Goal: Task Accomplishment & Management: Use online tool/utility

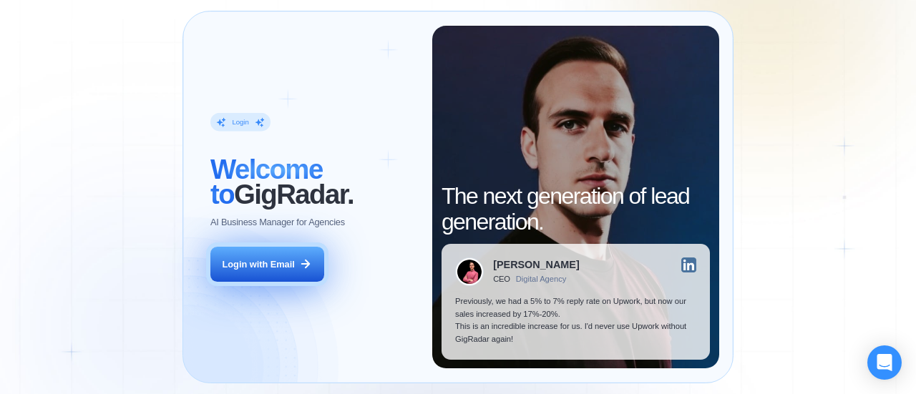
click at [300, 264] on icon at bounding box center [305, 264] width 13 height 13
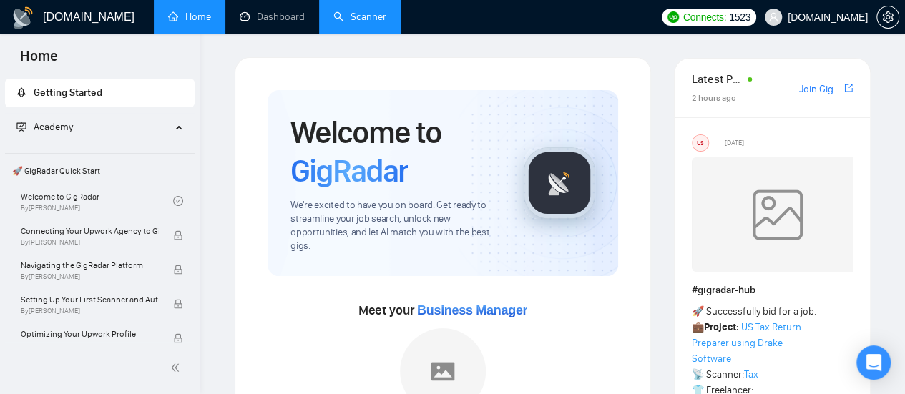
click at [386, 18] on link "Scanner" at bounding box center [359, 17] width 53 height 12
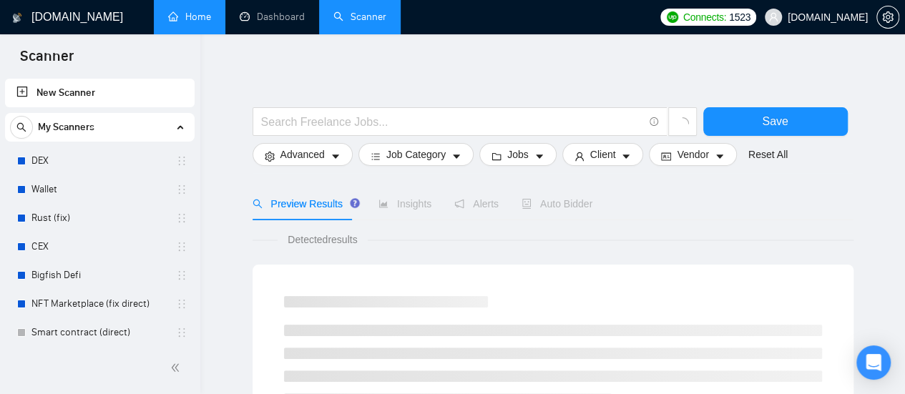
click at [186, 21] on link "Home" at bounding box center [189, 17] width 43 height 12
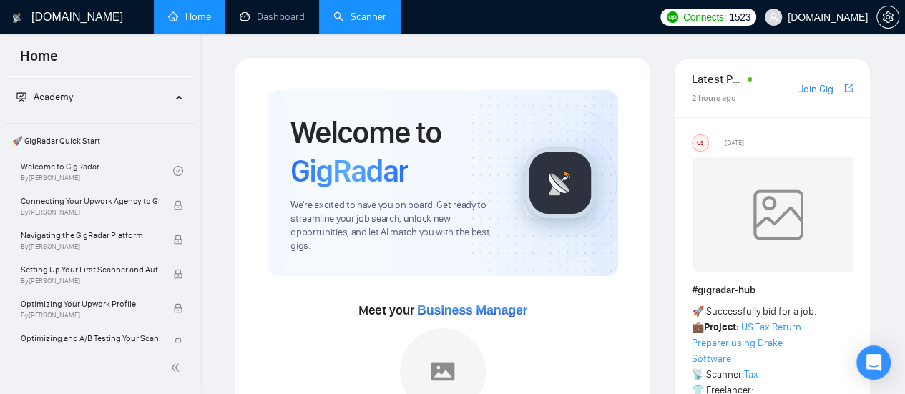
click at [361, 22] on link "Scanner" at bounding box center [359, 17] width 53 height 12
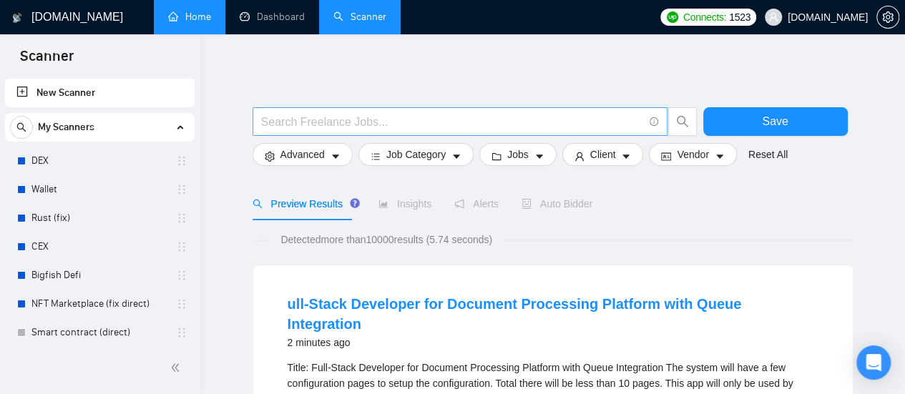
click at [310, 117] on input "text" at bounding box center [452, 122] width 382 height 18
paste input "Project manager"
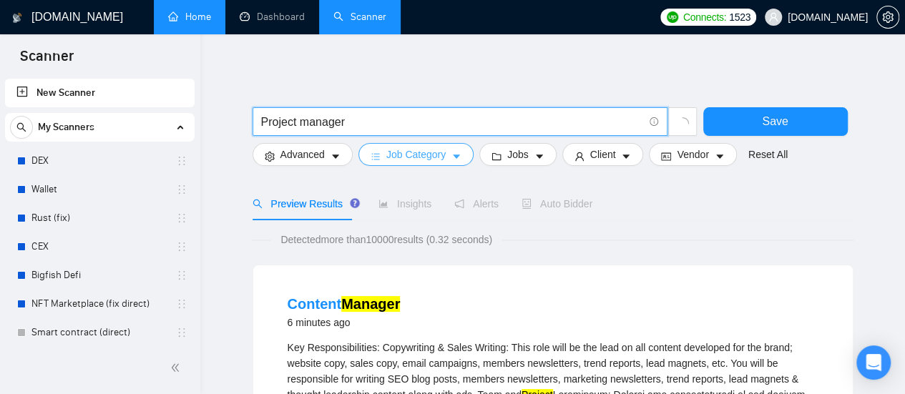
type input "Project Manager"
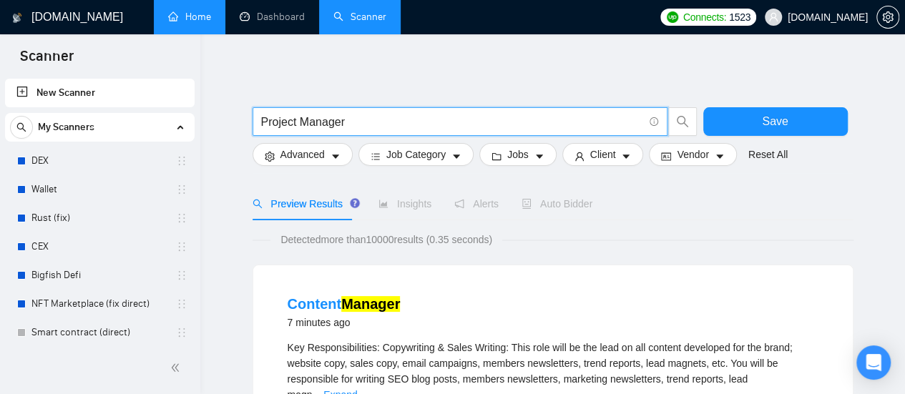
click at [393, 118] on input "Project Manager" at bounding box center [452, 122] width 382 height 18
paste input "Fractional coo"
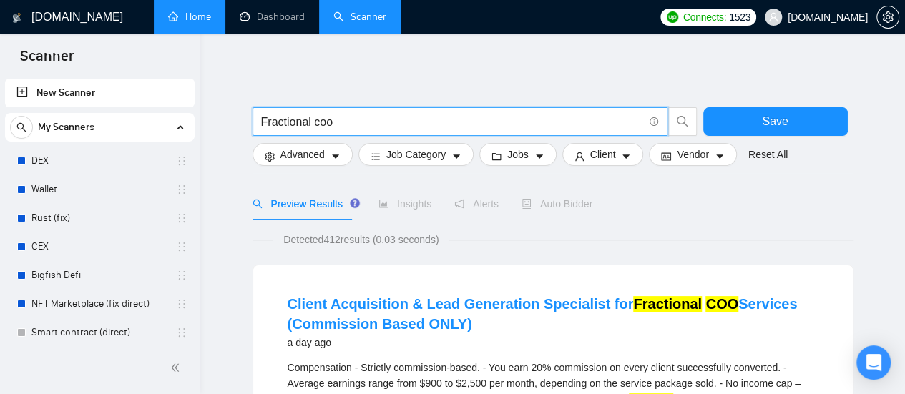
click at [345, 125] on input "Fractional coo" at bounding box center [452, 122] width 382 height 18
type input "Fractional COO"
click at [375, 117] on input "Fractional COO" at bounding box center [452, 122] width 382 height 18
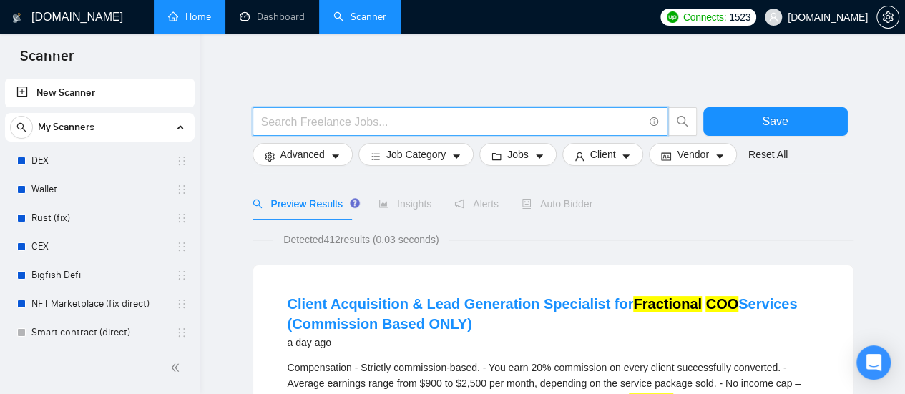
paste input "Project manager"
type input "Project Manager"
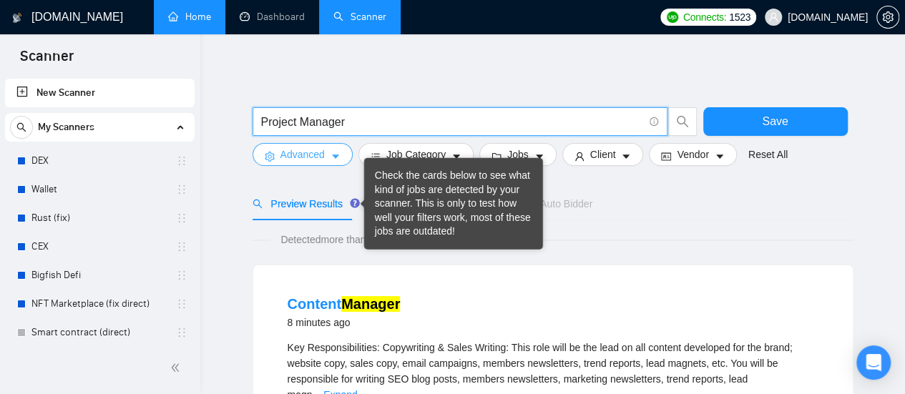
click at [328, 151] on button "Advanced" at bounding box center [303, 154] width 100 height 23
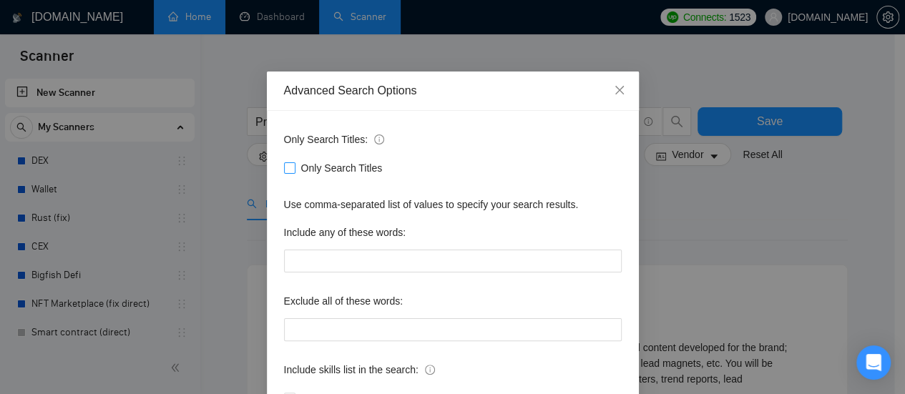
click at [288, 171] on span at bounding box center [289, 167] width 11 height 11
click at [288, 171] on input "Only Search Titles" at bounding box center [289, 167] width 10 height 10
checkbox input "true"
click at [660, 198] on div "Advanced Search Options Only Search Titles: Only Search Titles Use comma-separa…" at bounding box center [452, 197] width 905 height 394
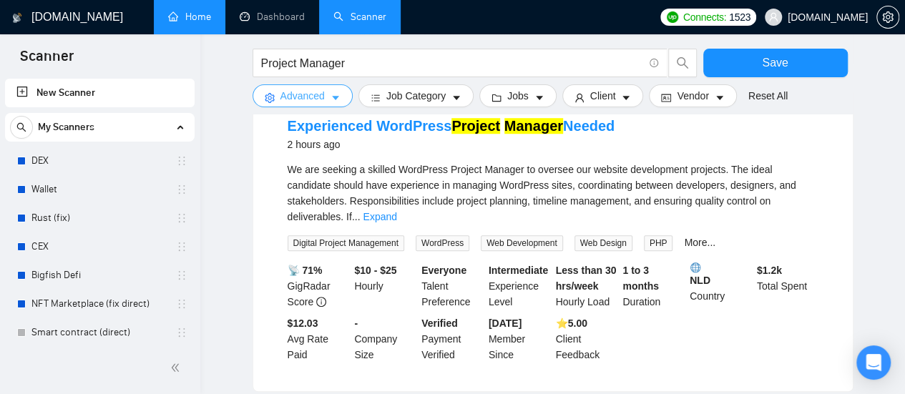
scroll to position [72, 0]
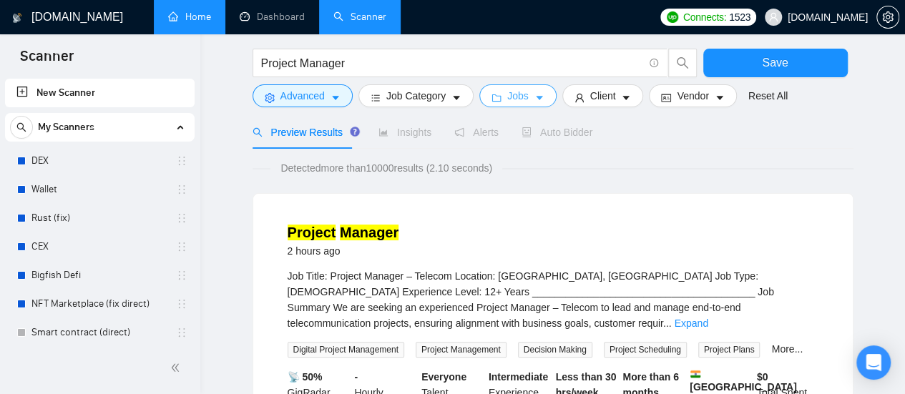
click at [534, 97] on icon "caret-down" at bounding box center [539, 98] width 10 height 10
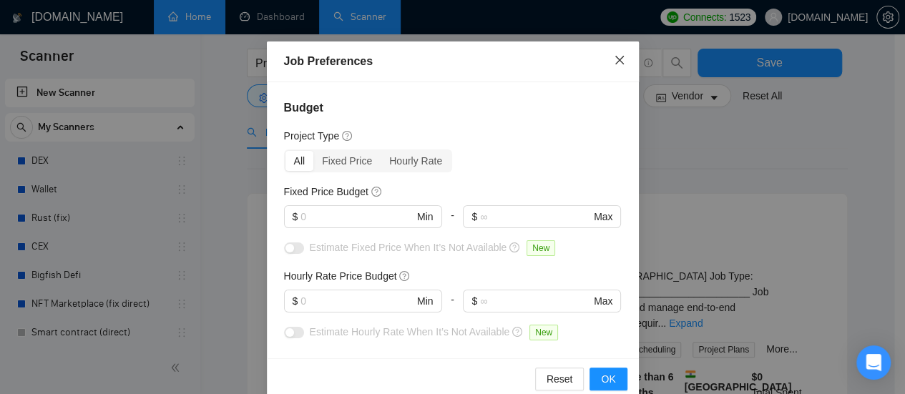
click at [618, 60] on icon "close" at bounding box center [619, 59] width 11 height 11
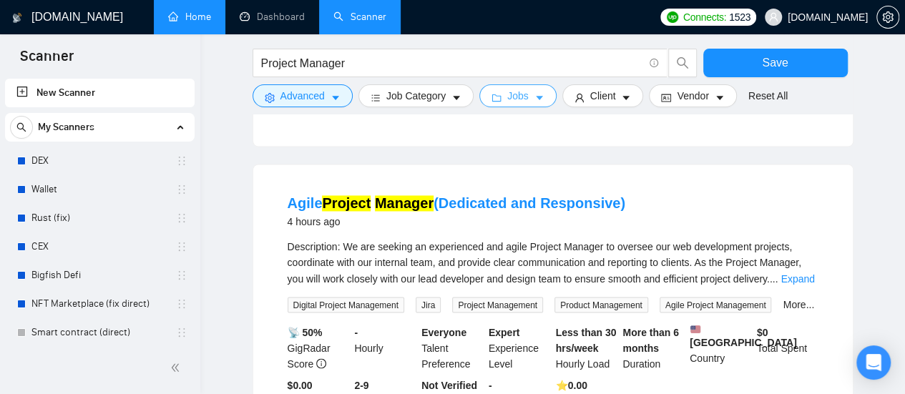
scroll to position [1002, 0]
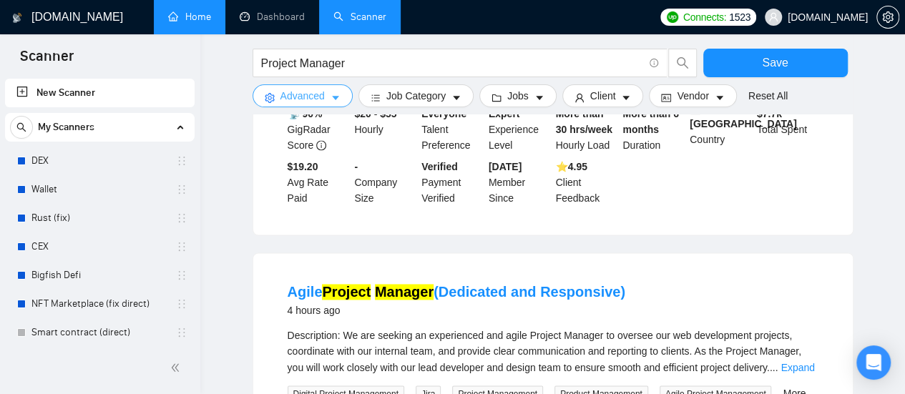
drag, startPoint x: 326, startPoint y: 96, endPoint x: 351, endPoint y: 134, distance: 45.7
click at [326, 96] on button "Advanced" at bounding box center [303, 95] width 100 height 23
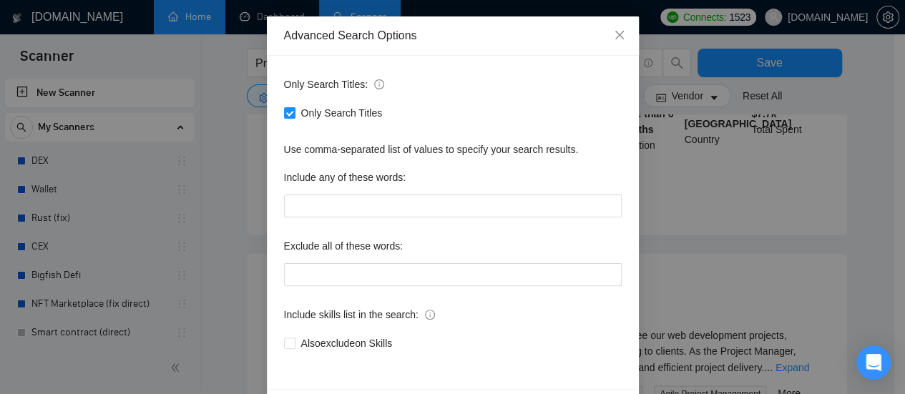
scroll to position [72, 0]
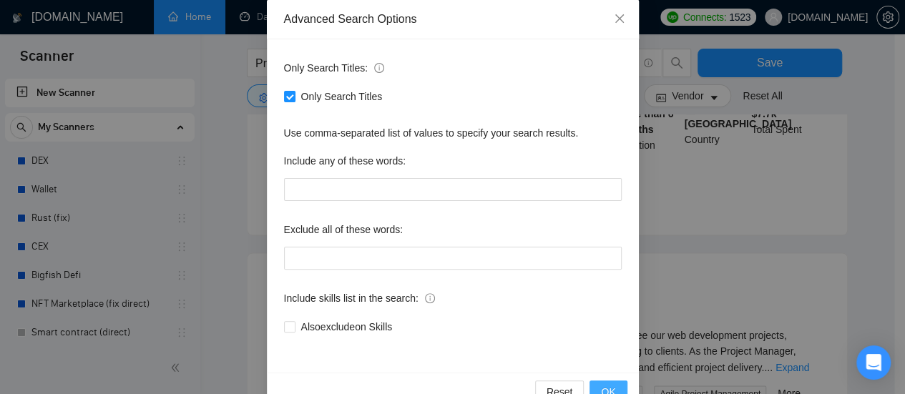
click at [616, 384] on button "OK" at bounding box center [607, 392] width 37 height 23
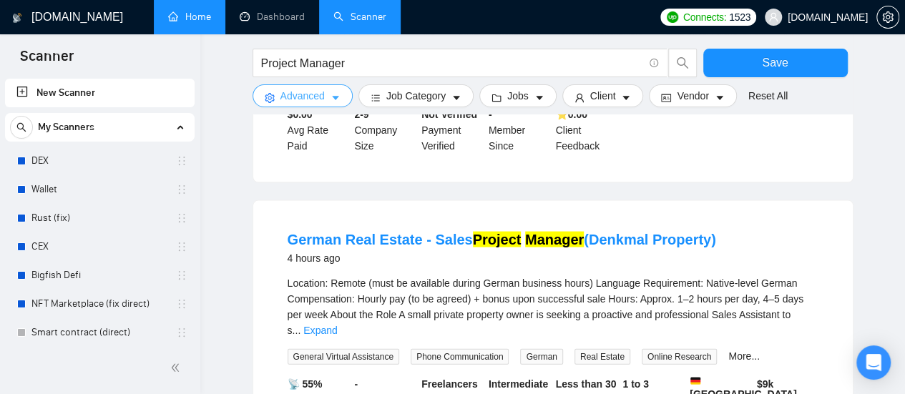
scroll to position [1218, 0]
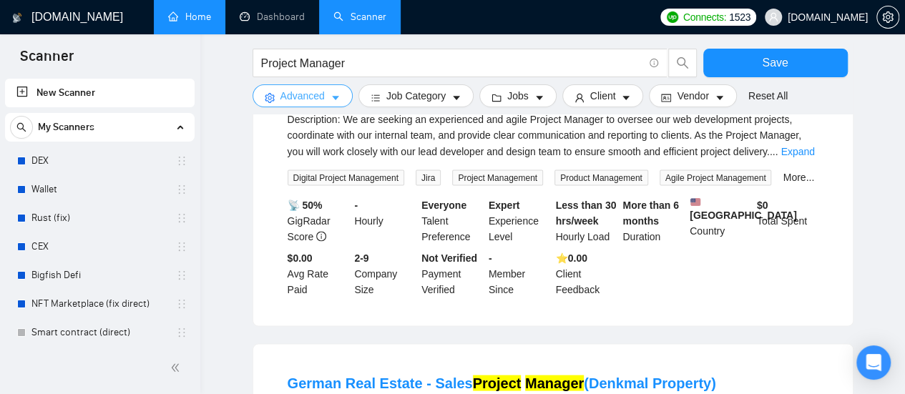
click at [336, 101] on icon "caret-down" at bounding box center [336, 98] width 10 height 10
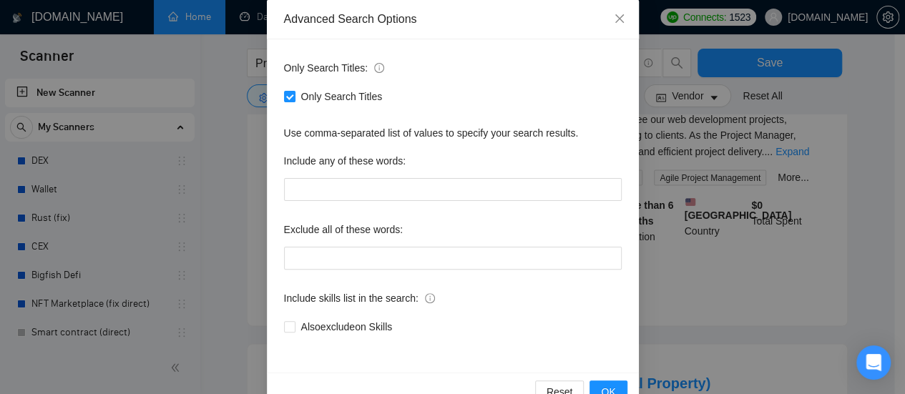
scroll to position [104, 0]
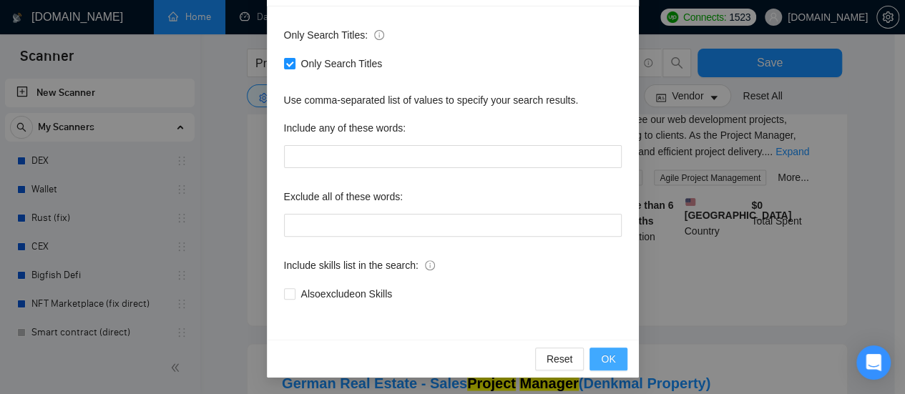
click at [614, 359] on button "OK" at bounding box center [607, 359] width 37 height 23
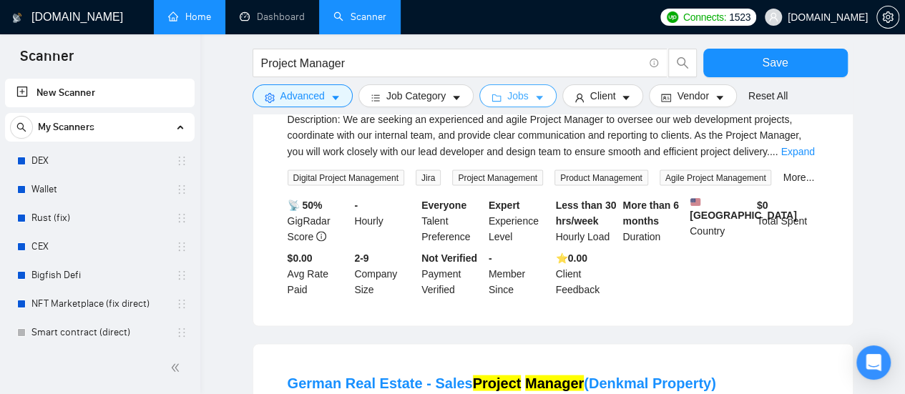
click at [534, 100] on icon "caret-down" at bounding box center [539, 98] width 10 height 10
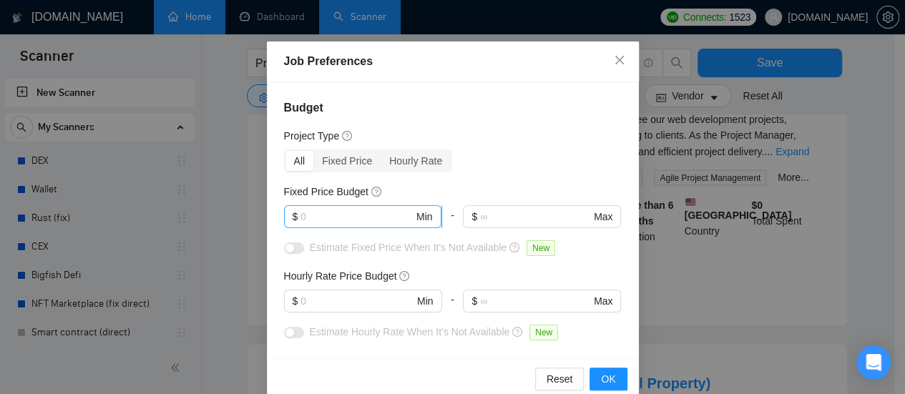
click at [320, 220] on input "text" at bounding box center [356, 217] width 113 height 16
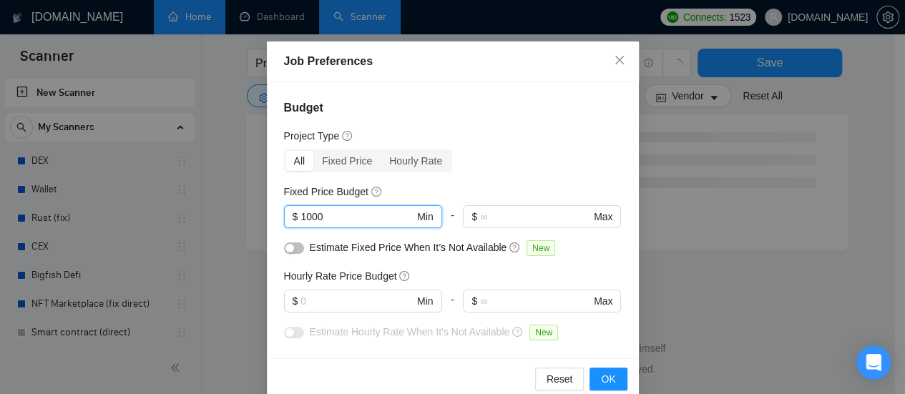
scroll to position [977, 0]
type input "1000"
click at [345, 303] on input "text" at bounding box center [356, 301] width 113 height 16
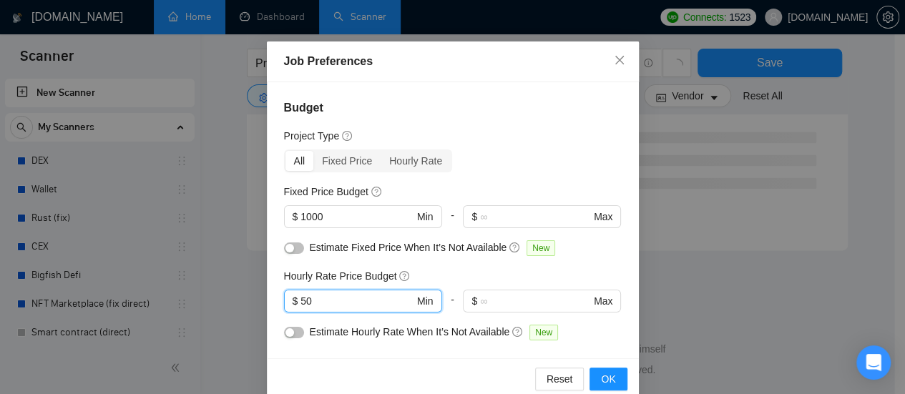
type input "50"
click at [414, 349] on div "Budget Project Type All Fixed Price Hourly Rate Fixed Price Budget $ 1000 Min -…" at bounding box center [453, 220] width 372 height 276
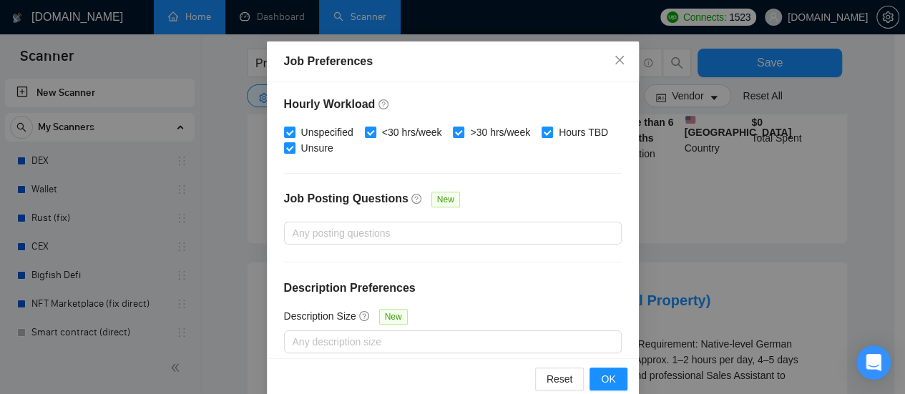
scroll to position [529, 0]
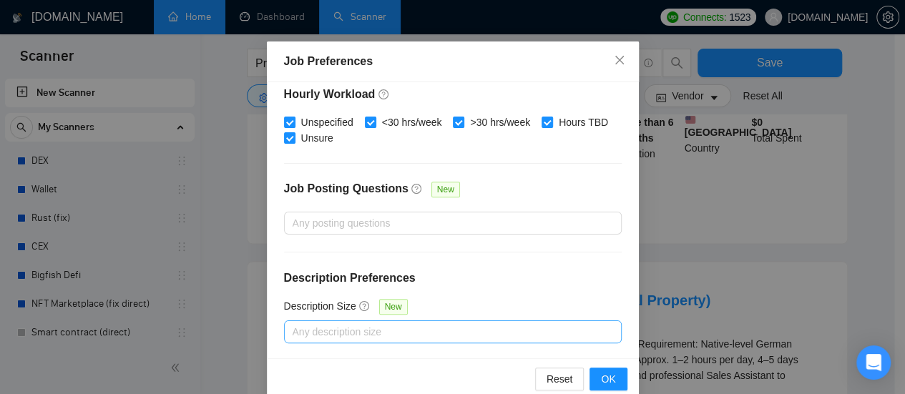
click at [438, 323] on div at bounding box center [446, 331] width 316 height 17
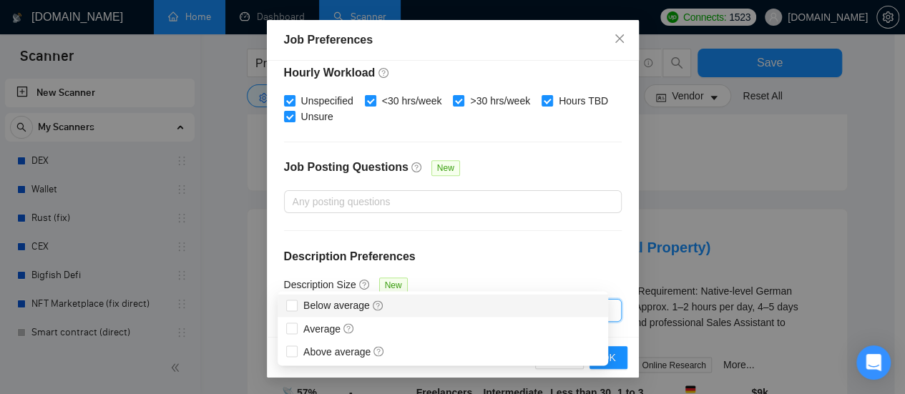
scroll to position [1049, 0]
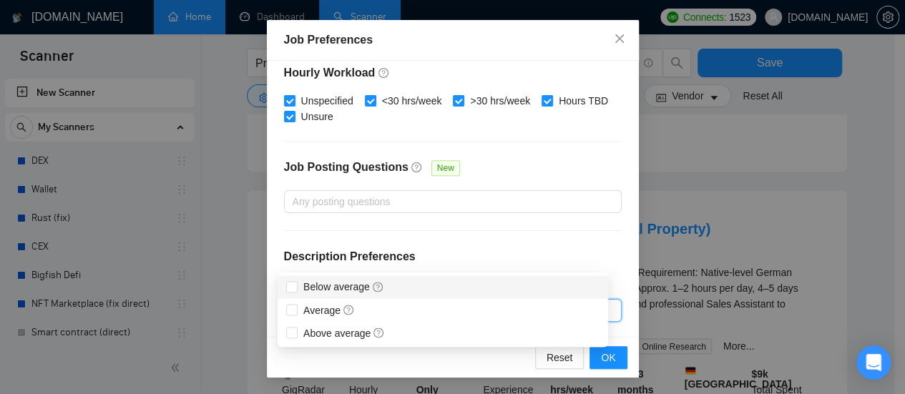
click at [596, 250] on h4 "Description Preferences" at bounding box center [453, 256] width 338 height 17
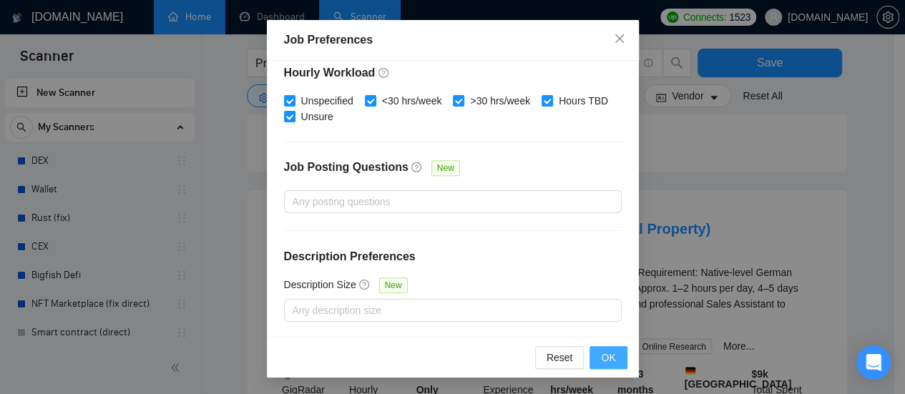
click at [612, 355] on button "OK" at bounding box center [607, 357] width 37 height 23
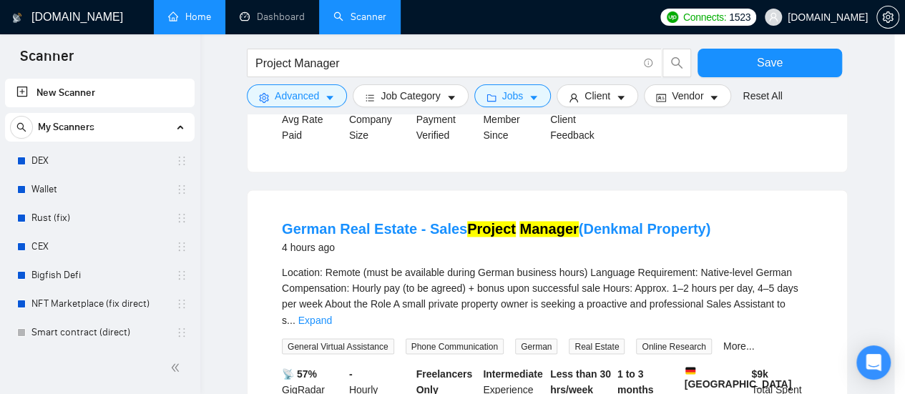
scroll to position [0, 0]
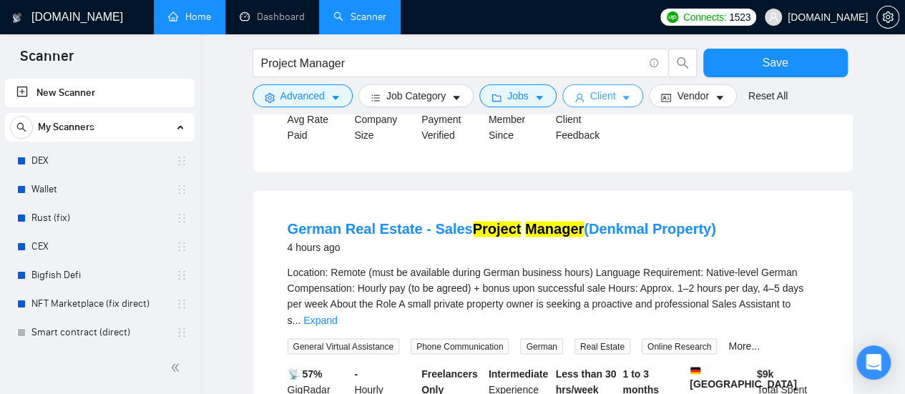
click at [613, 96] on button "Client" at bounding box center [603, 95] width 82 height 23
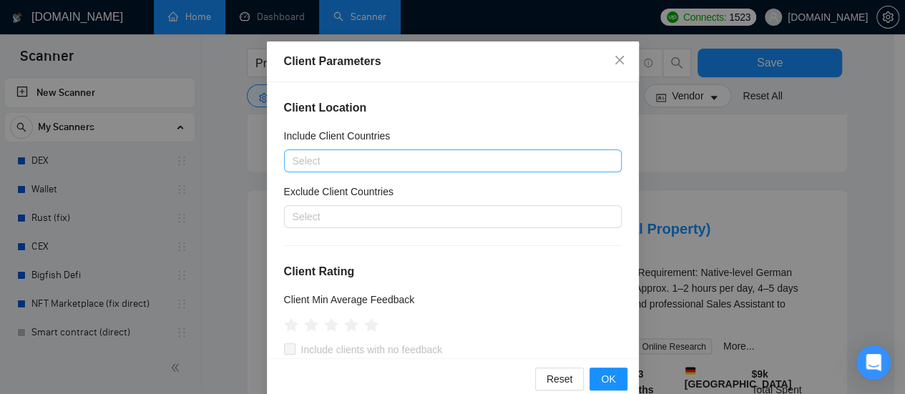
click at [346, 158] on div at bounding box center [446, 160] width 316 height 17
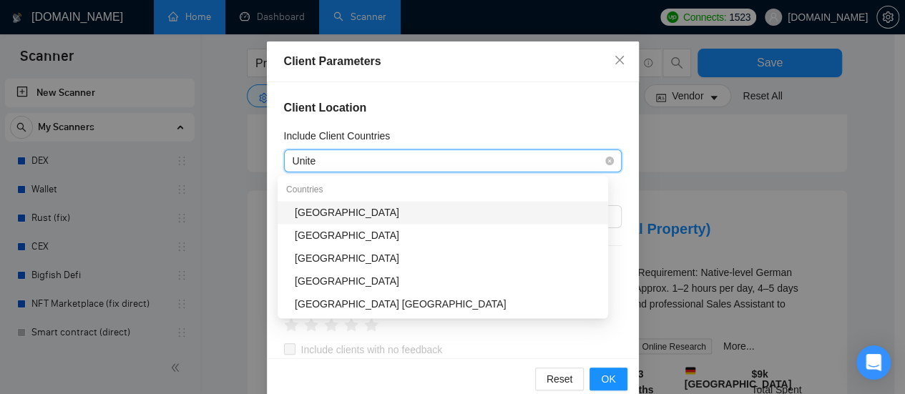
type input "United"
click at [340, 216] on div "[GEOGRAPHIC_DATA]" at bounding box center [447, 213] width 305 height 16
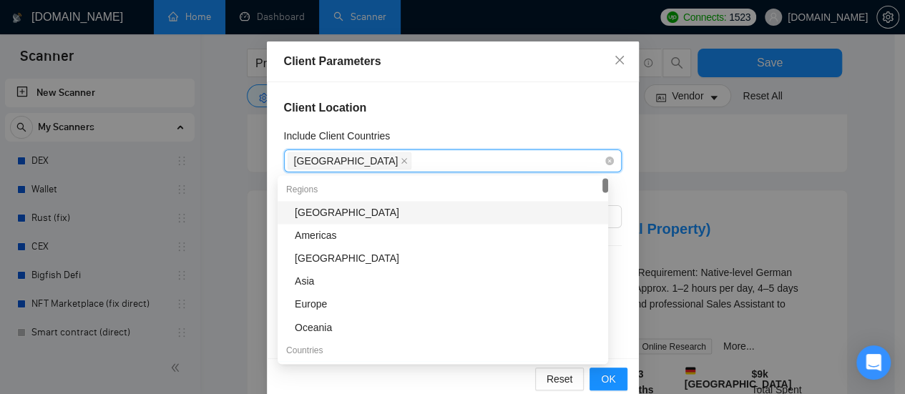
scroll to position [1019, 0]
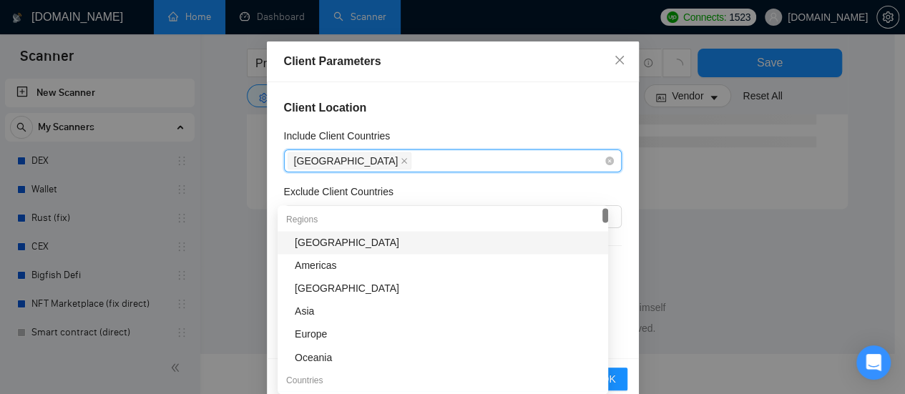
click at [402, 164] on div "[GEOGRAPHIC_DATA]" at bounding box center [446, 161] width 316 height 20
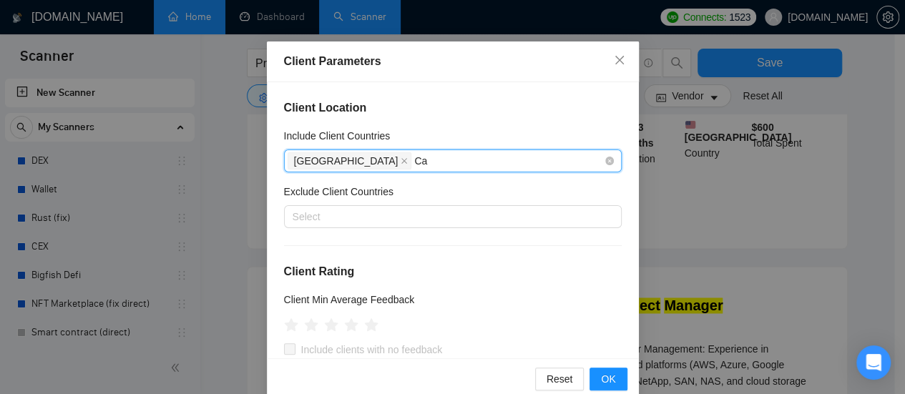
scroll to position [1049, 0]
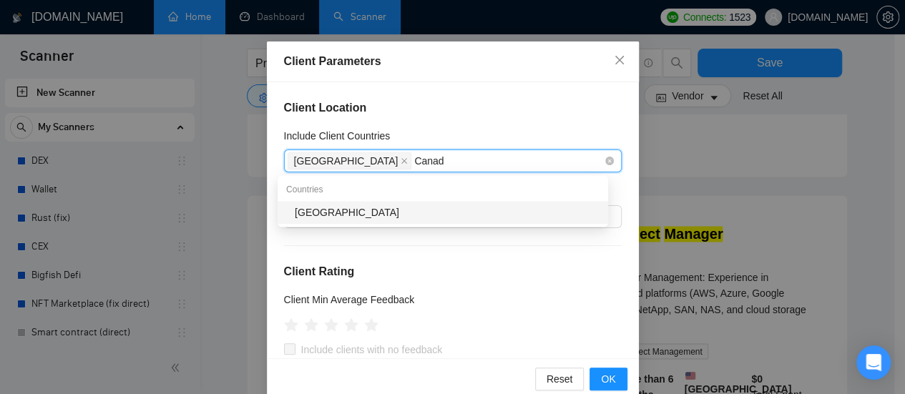
type input "[GEOGRAPHIC_DATA]"
click at [353, 209] on div "[GEOGRAPHIC_DATA]" at bounding box center [447, 213] width 305 height 16
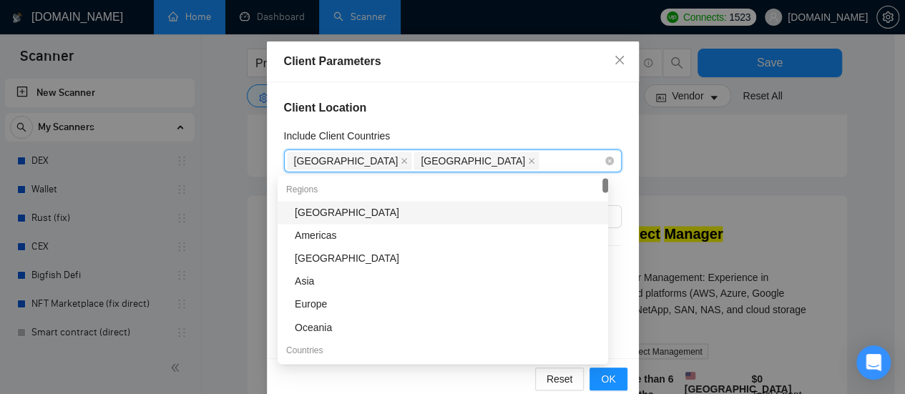
click at [484, 164] on div "[GEOGRAPHIC_DATA] [GEOGRAPHIC_DATA]" at bounding box center [446, 161] width 316 height 20
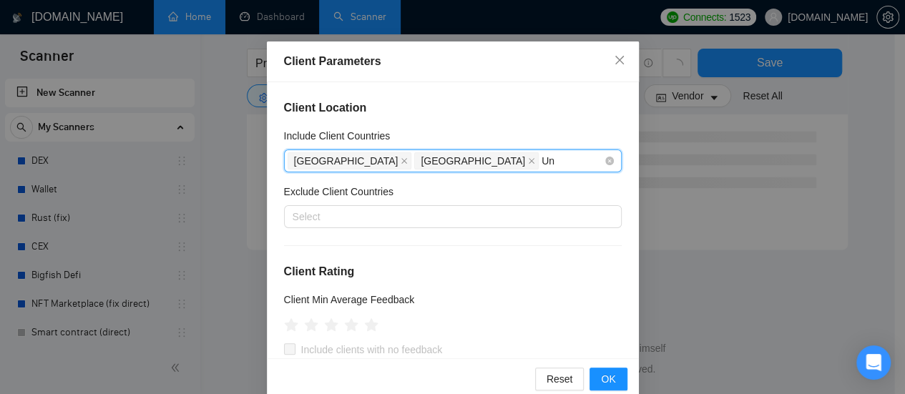
scroll to position [977, 0]
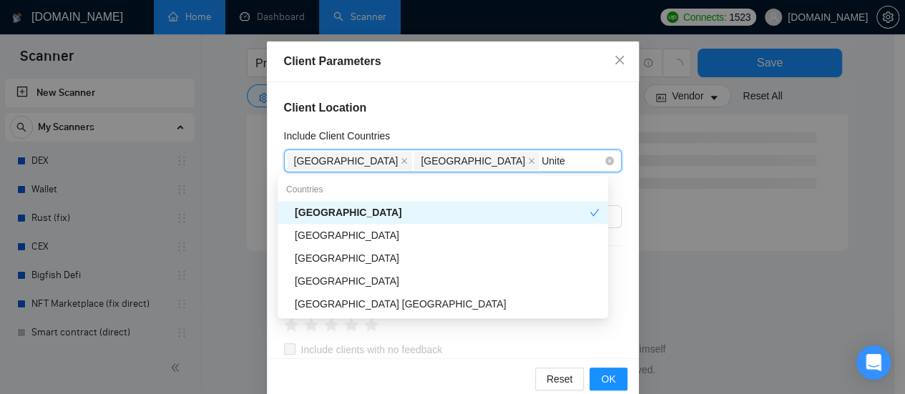
type input "United"
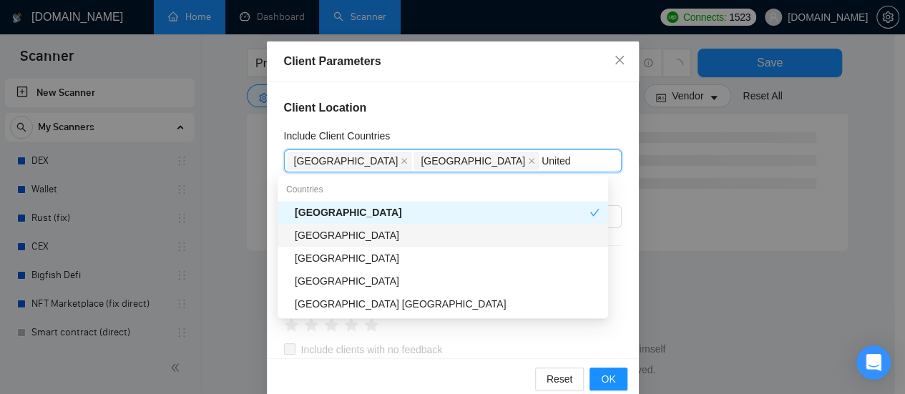
click at [382, 240] on div "[GEOGRAPHIC_DATA]" at bounding box center [447, 235] width 305 height 16
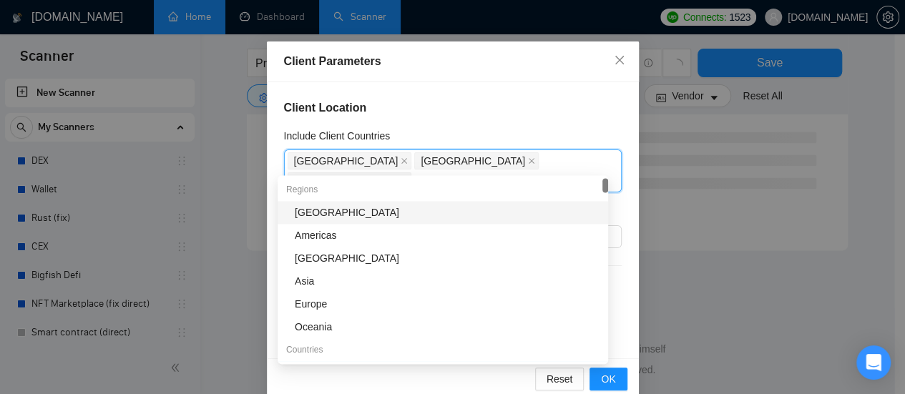
click at [482, 107] on h4 "Client Location" at bounding box center [453, 107] width 338 height 17
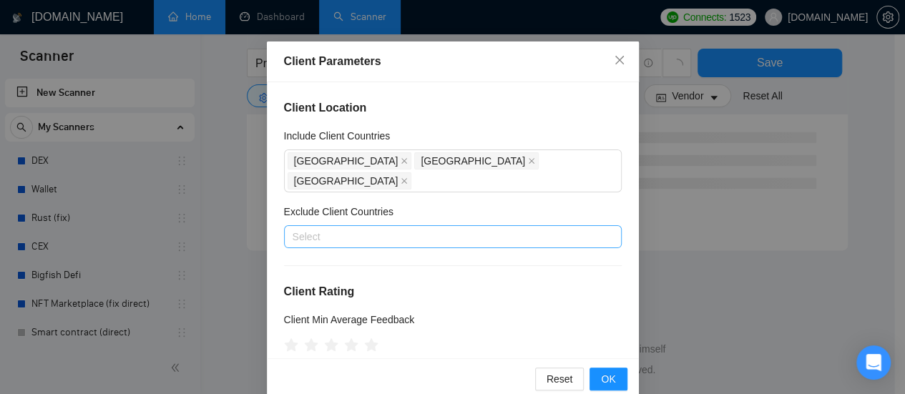
click at [356, 228] on div at bounding box center [446, 236] width 316 height 17
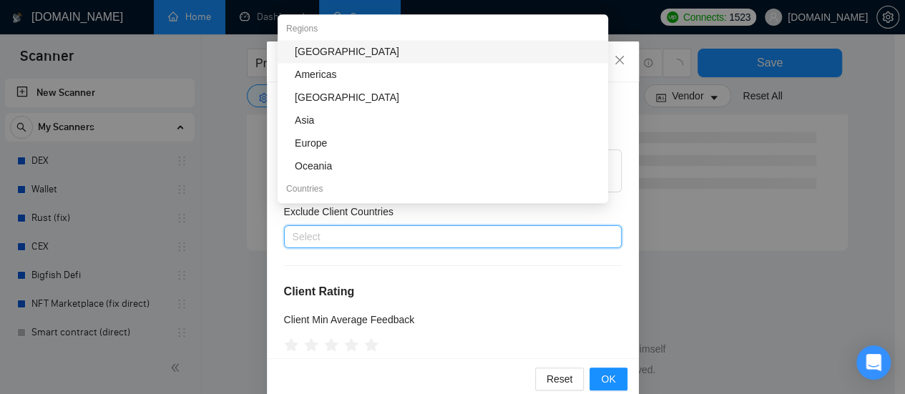
click at [372, 228] on div at bounding box center [446, 236] width 316 height 17
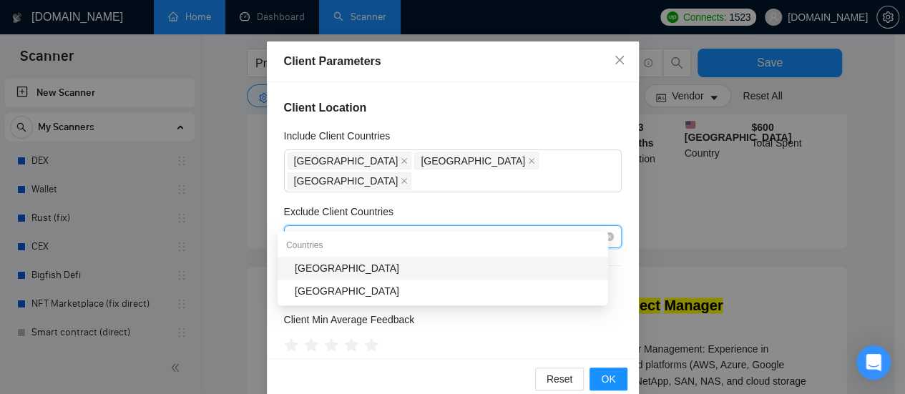
type input "[GEOGRAPHIC_DATA]"
click at [346, 268] on div "[GEOGRAPHIC_DATA]" at bounding box center [447, 268] width 305 height 16
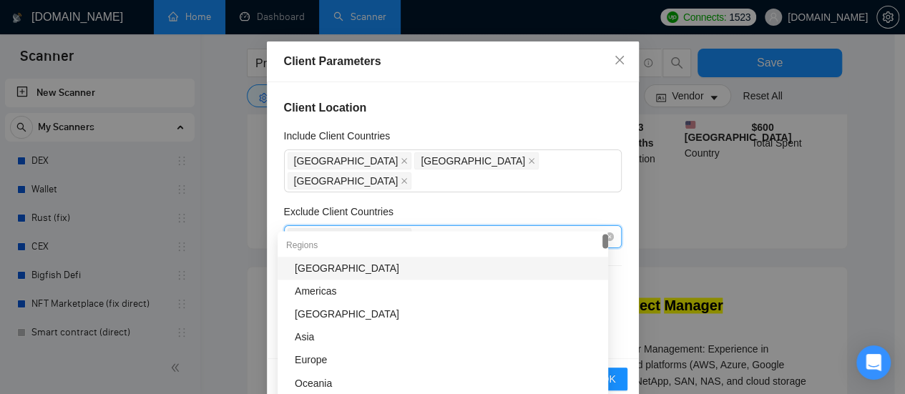
click at [403, 227] on div "[GEOGRAPHIC_DATA]" at bounding box center [446, 237] width 316 height 20
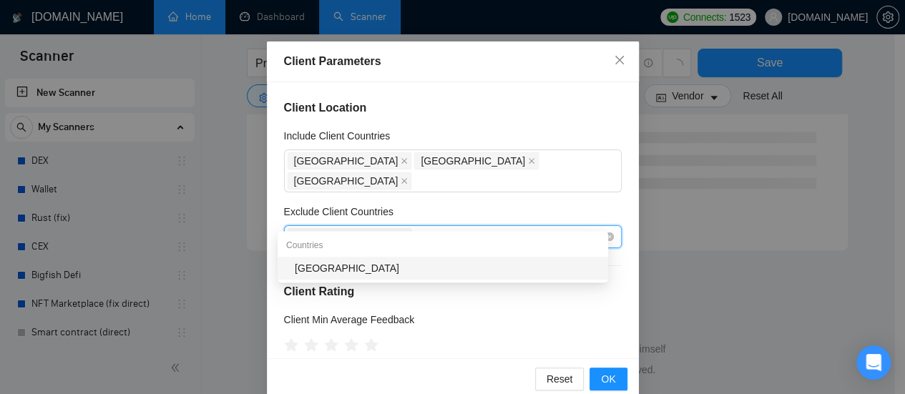
type input "Pakista"
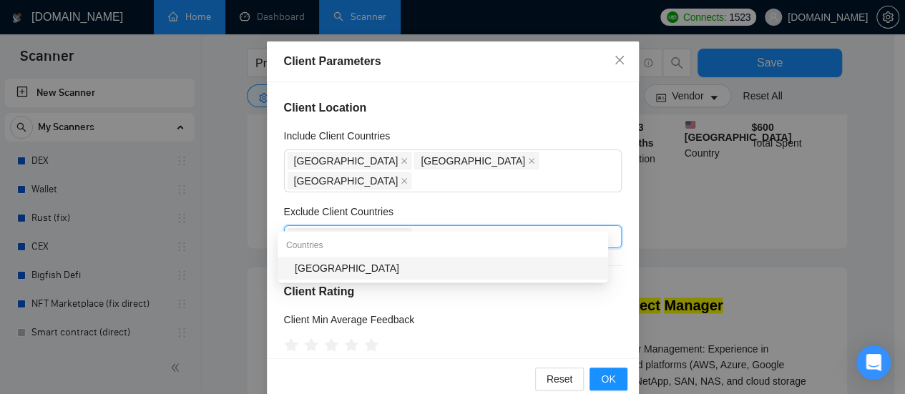
click at [329, 269] on div "[GEOGRAPHIC_DATA]" at bounding box center [447, 268] width 305 height 16
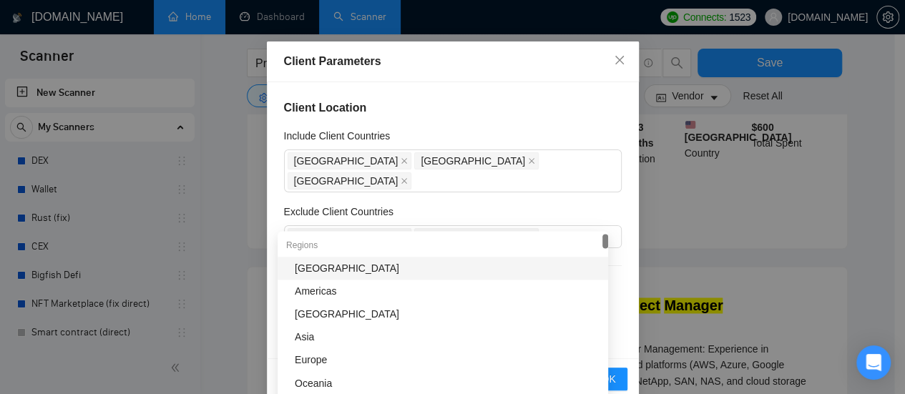
click at [484, 204] on div "Exclude Client Countries" at bounding box center [453, 214] width 338 height 21
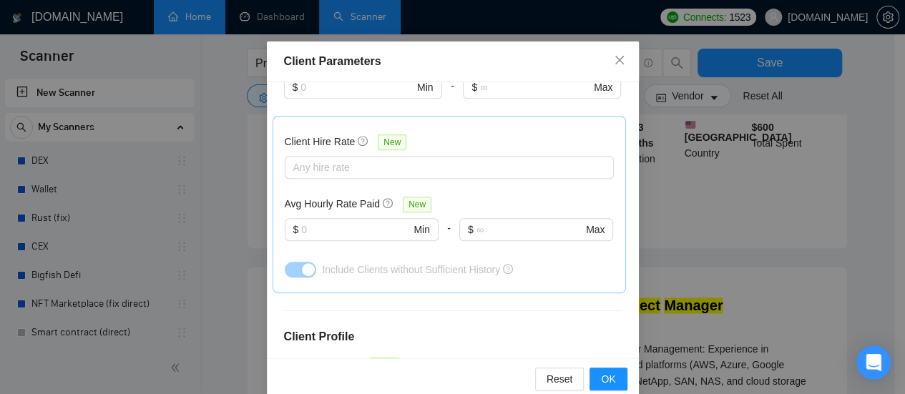
scroll to position [501, 0]
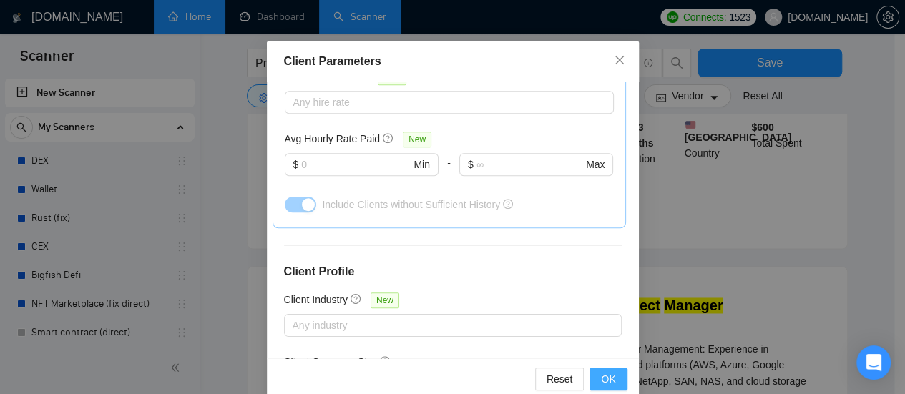
click at [610, 376] on span "OK" at bounding box center [608, 379] width 14 height 16
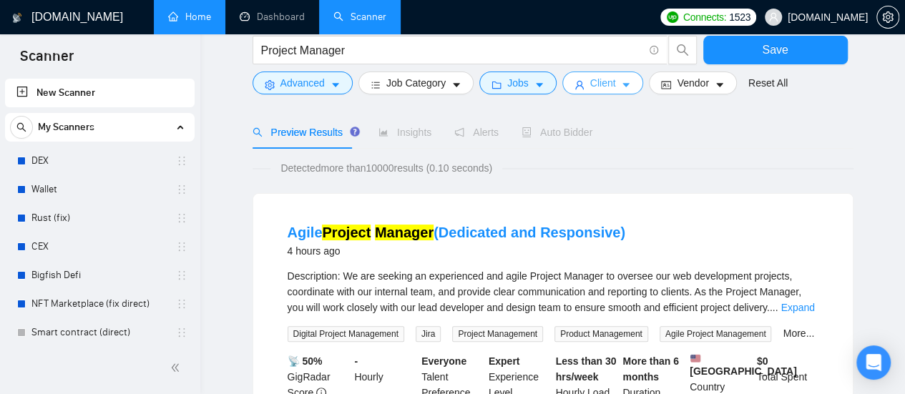
scroll to position [0, 0]
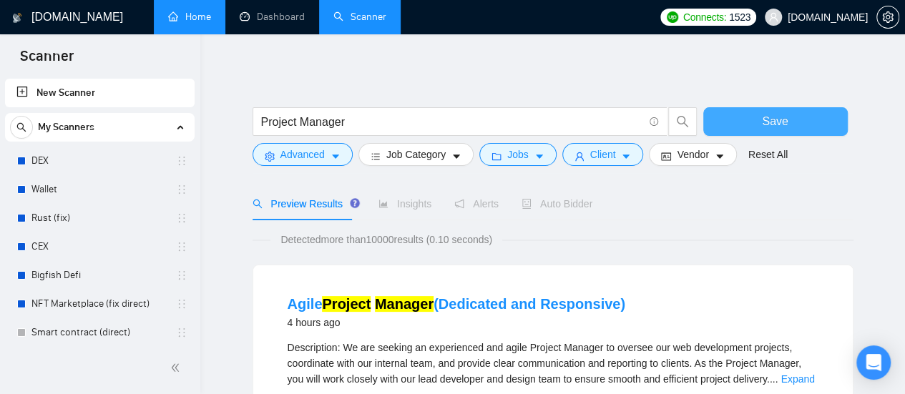
click at [808, 111] on button "Save" at bounding box center [775, 121] width 145 height 29
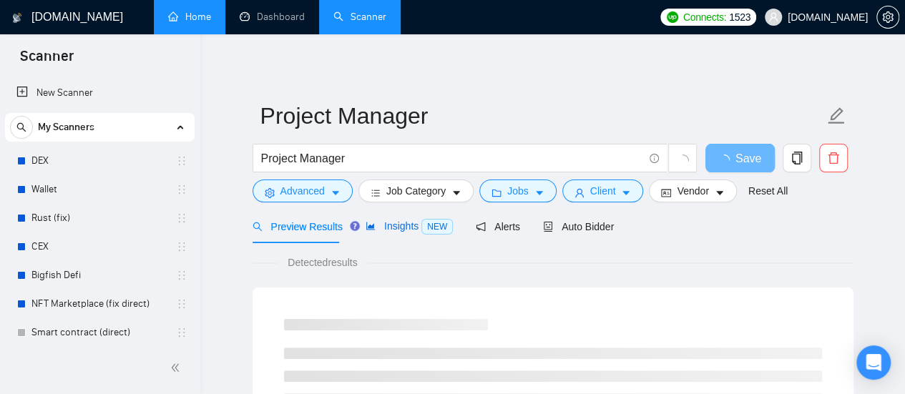
click at [404, 229] on span "Insights NEW" at bounding box center [409, 225] width 87 height 11
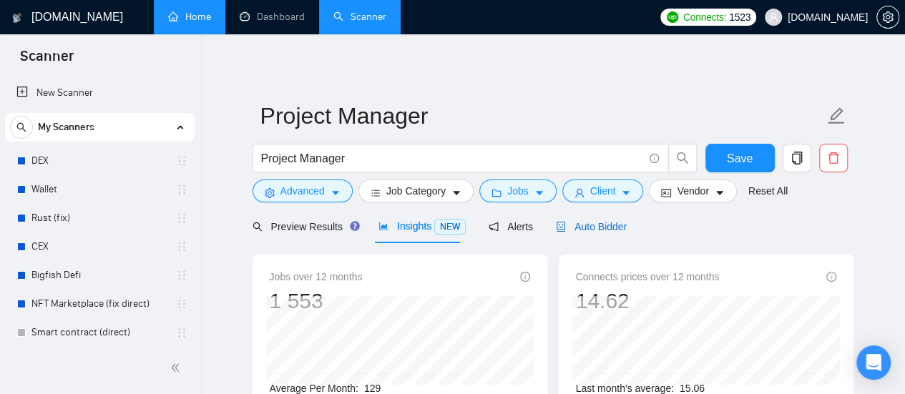
click at [578, 231] on span "Auto Bidder" at bounding box center [591, 226] width 71 height 11
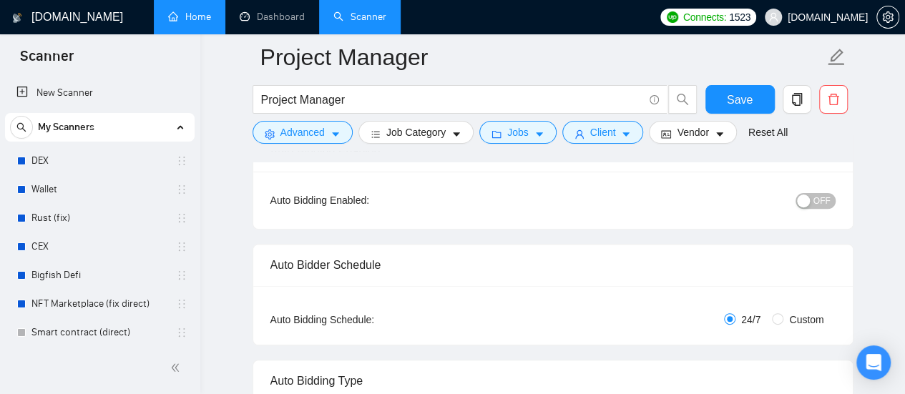
scroll to position [143, 0]
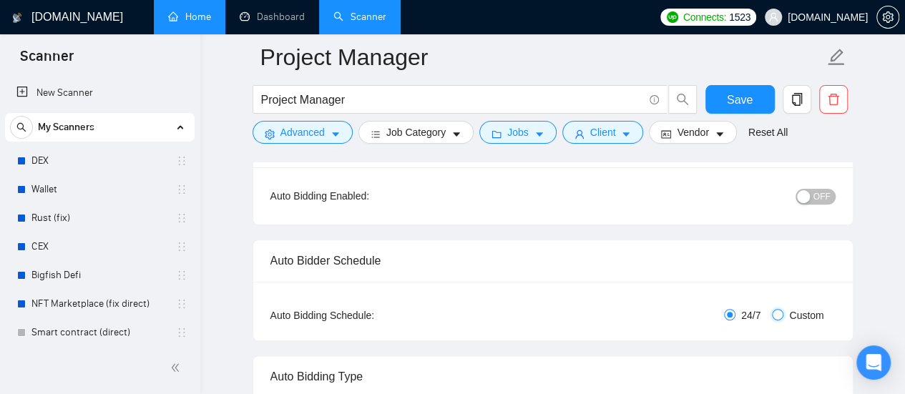
click at [783, 315] on input "Custom" at bounding box center [777, 314] width 11 height 11
radio input "true"
radio input "false"
checkbox input "true"
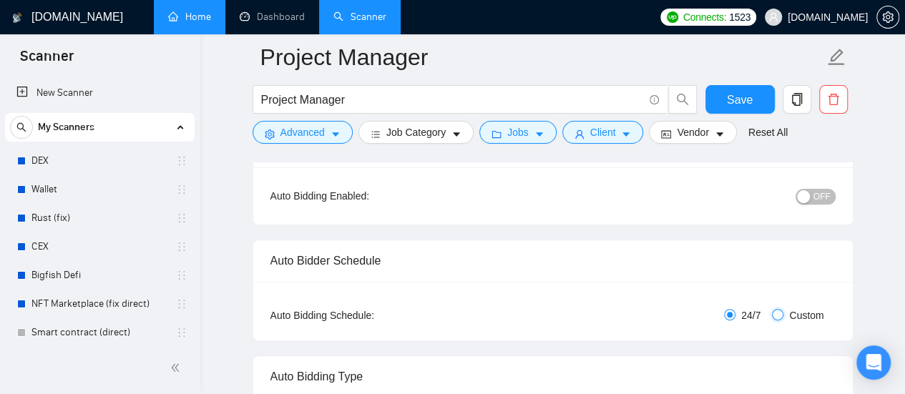
checkbox input "true"
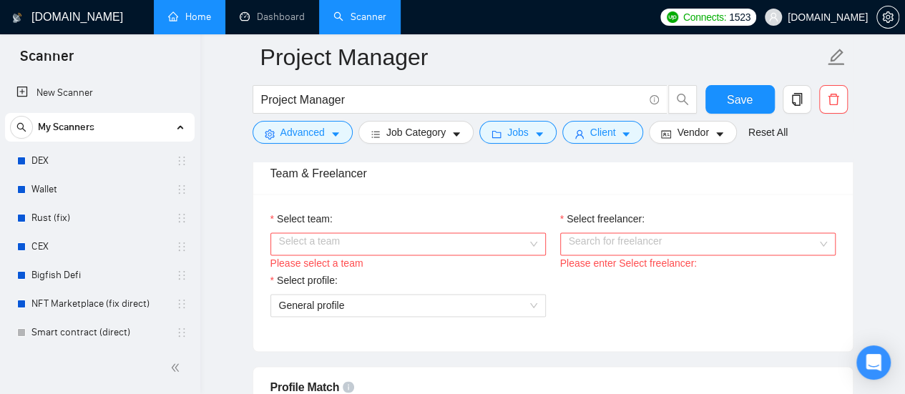
scroll to position [858, 0]
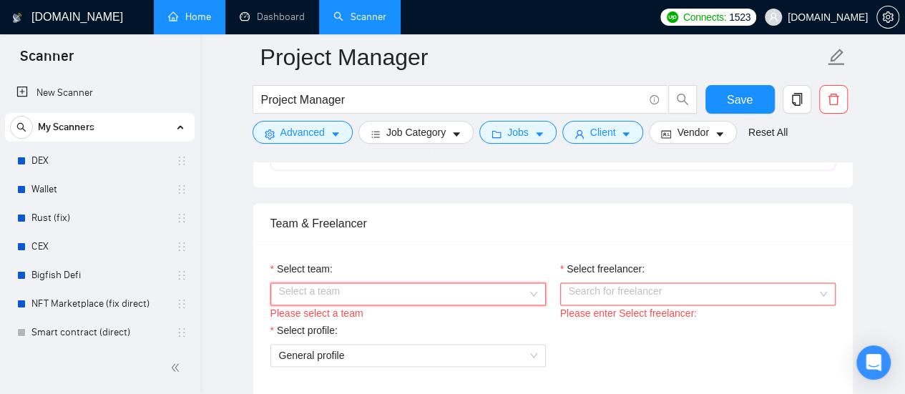
click at [532, 293] on div "Select a team" at bounding box center [407, 294] width 275 height 23
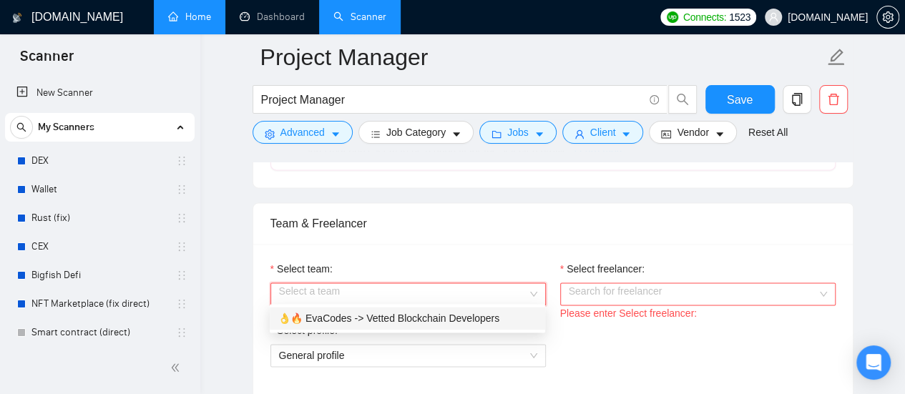
click at [471, 320] on div "👌🔥 EvaCodes -> Vetted Blockchain Developers" at bounding box center [407, 318] width 258 height 16
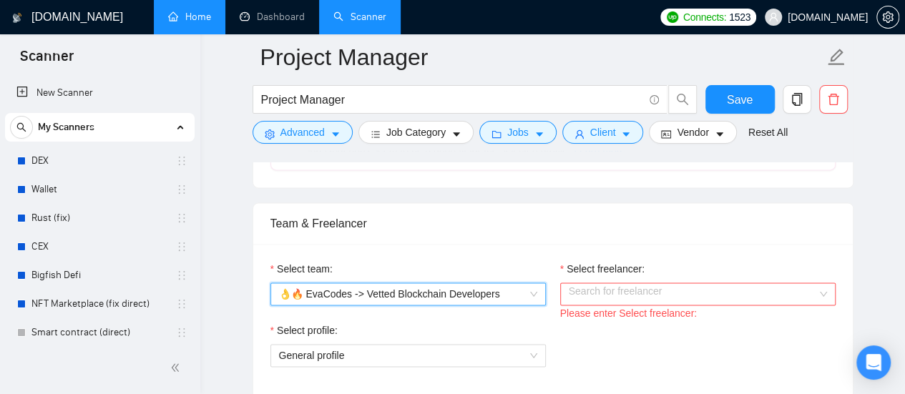
click at [665, 294] on input "Select freelancer:" at bounding box center [693, 293] width 248 height 21
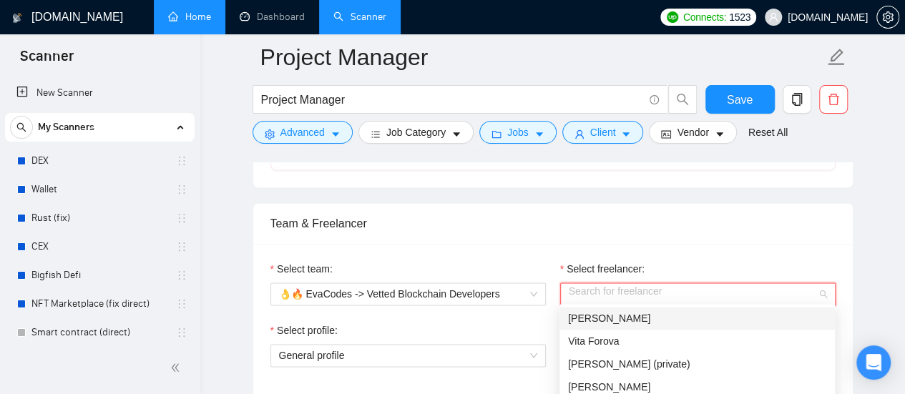
scroll to position [787, 0]
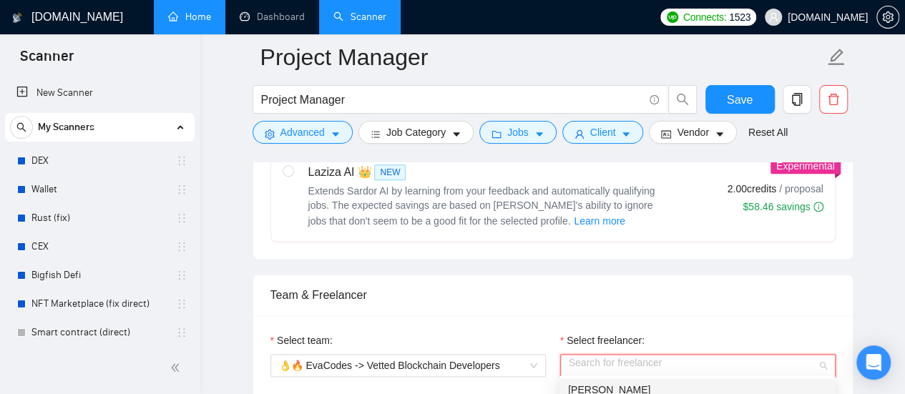
click at [688, 280] on div "Team & Freelancer" at bounding box center [552, 295] width 565 height 41
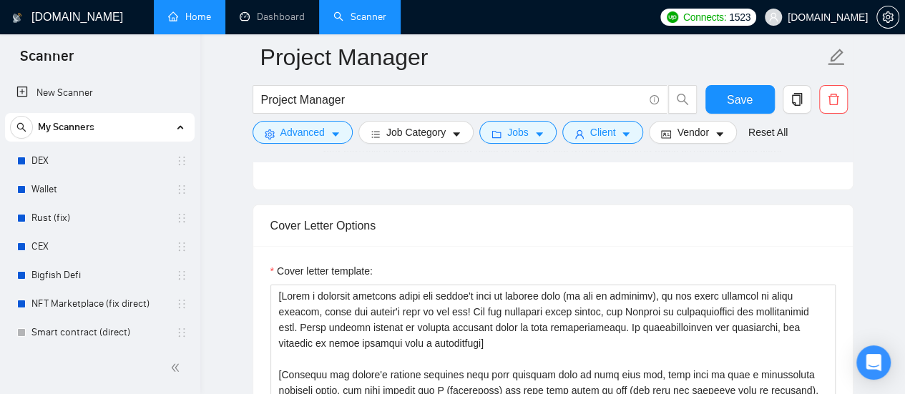
scroll to position [1717, 0]
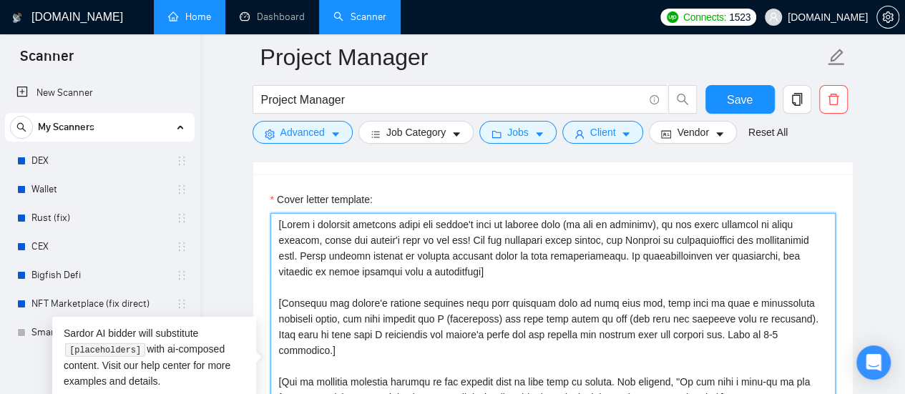
click at [283, 221] on textarea "Cover letter template:" at bounding box center [552, 374] width 565 height 322
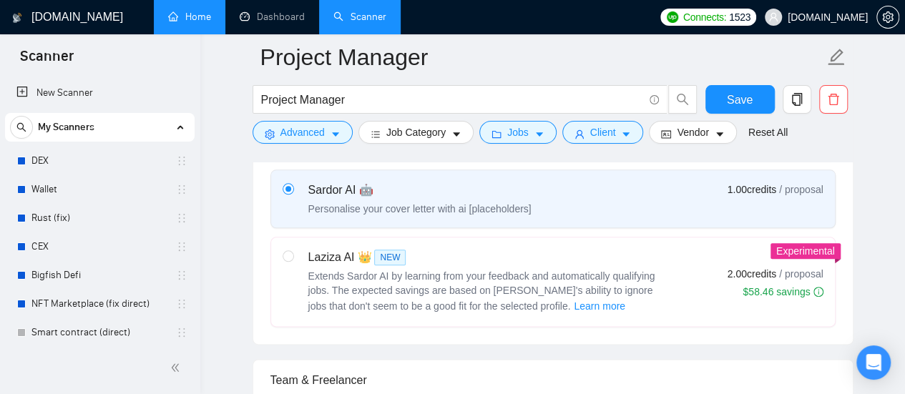
scroll to position [715, 0]
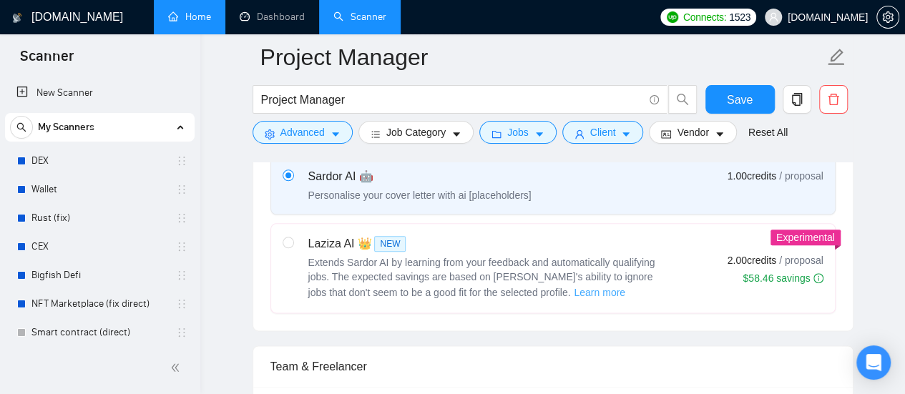
click at [574, 290] on span "Learn more" at bounding box center [600, 293] width 52 height 16
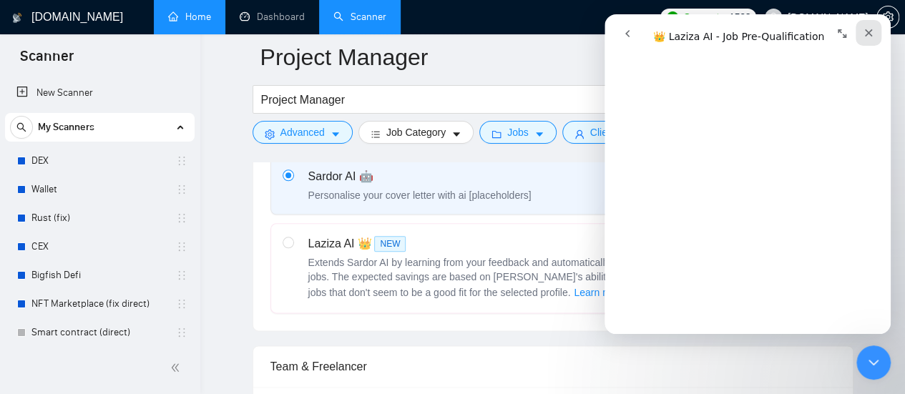
click at [873, 35] on icon "Закрыть" at bounding box center [868, 32] width 11 height 11
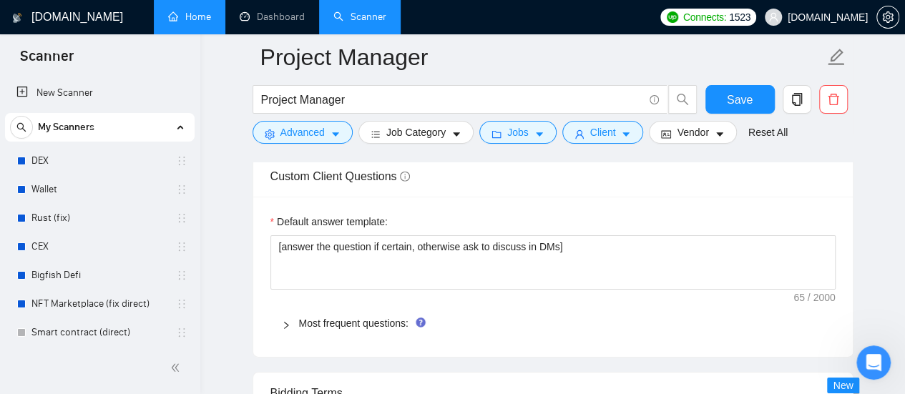
scroll to position [2218, 0]
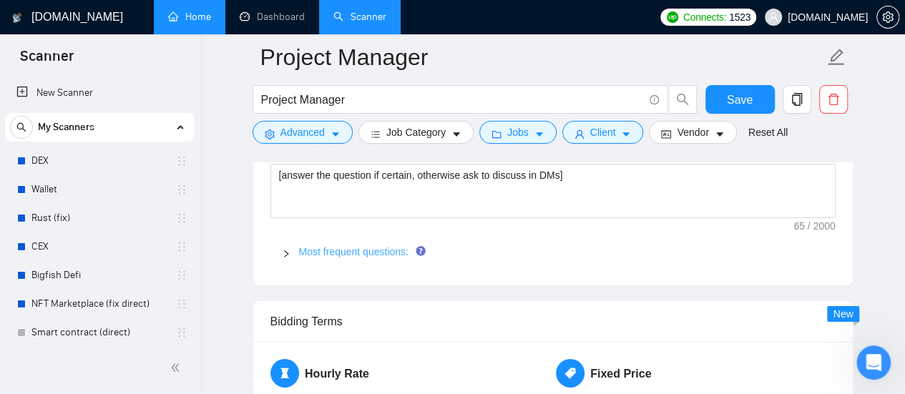
click at [378, 246] on link "Most frequent questions:" at bounding box center [353, 251] width 109 height 11
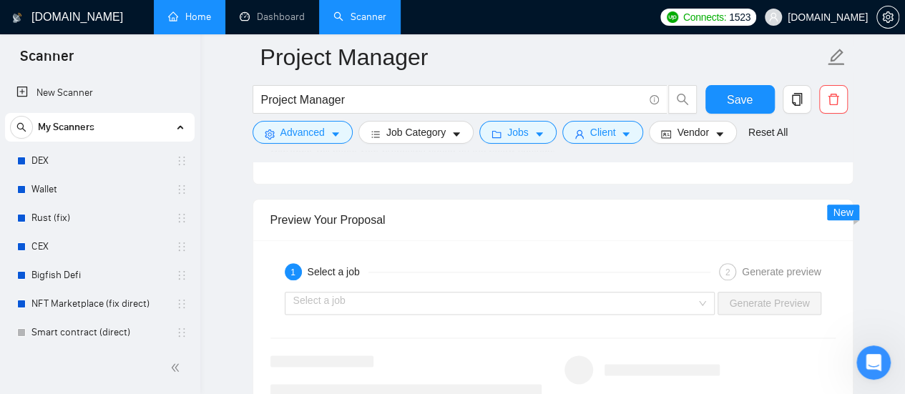
scroll to position [3505, 0]
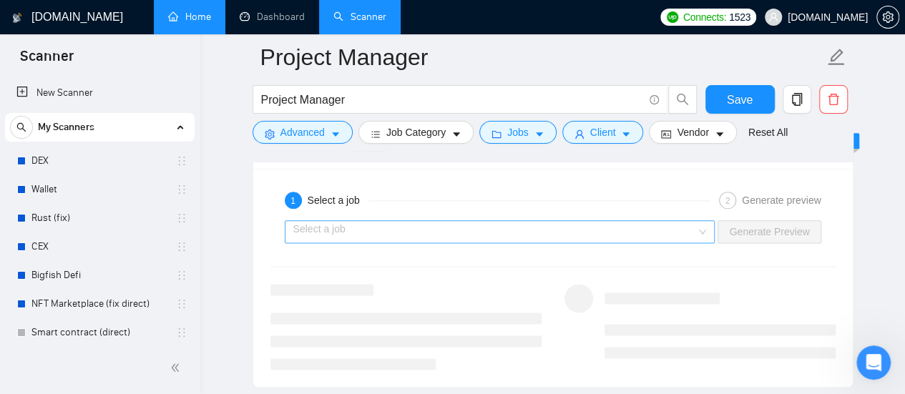
click at [534, 227] on input "search" at bounding box center [494, 231] width 403 height 21
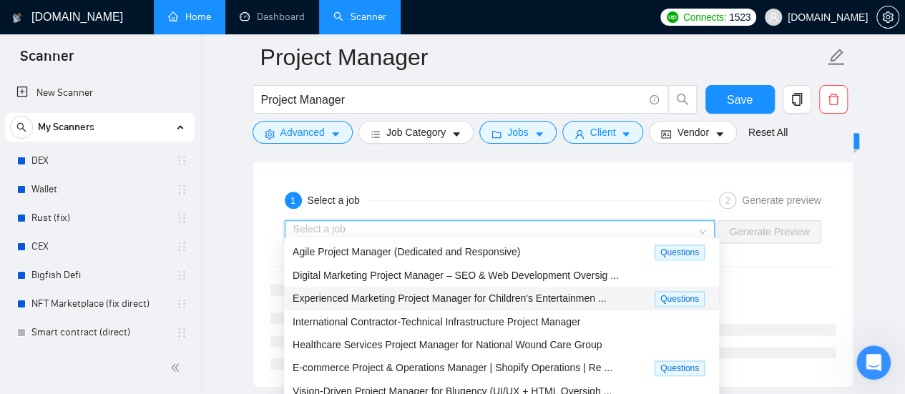
click at [351, 300] on span "Experienced Marketing Project Manager for Children's Entertainmen ..." at bounding box center [449, 298] width 313 height 11
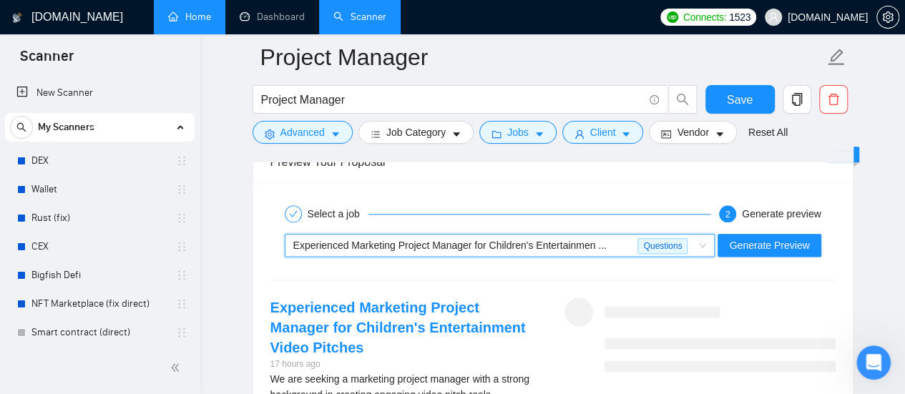
scroll to position [3434, 0]
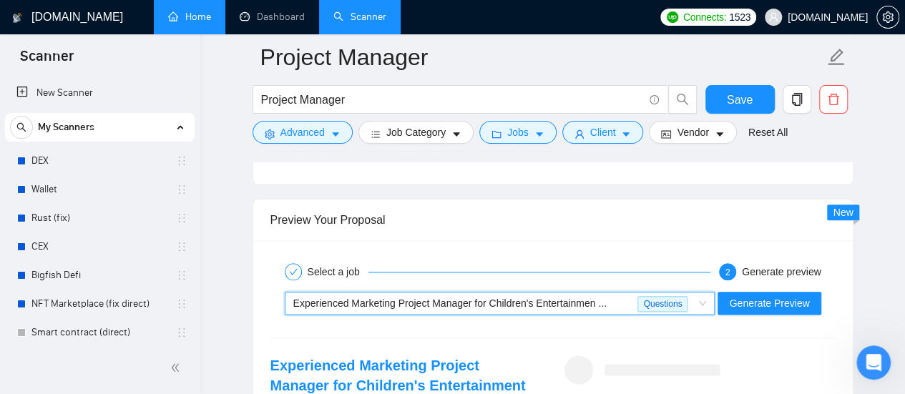
click at [454, 298] on span "Experienced Marketing Project Manager for Children's Entertainmen ..." at bounding box center [449, 303] width 313 height 11
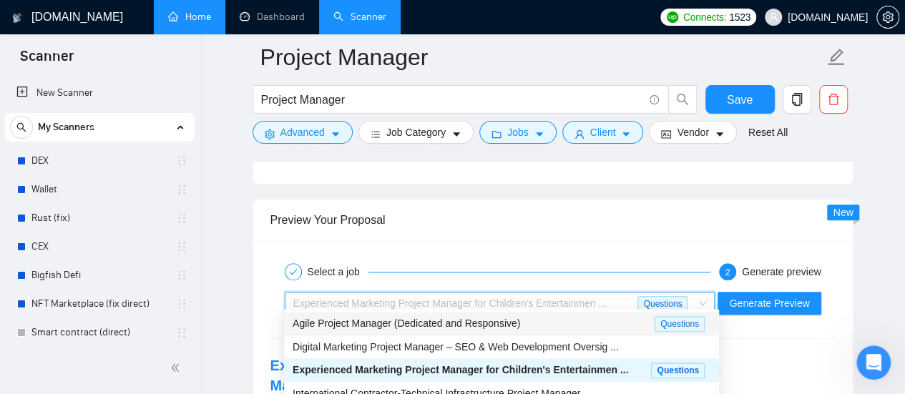
click at [382, 320] on span "Agile Project Manager (Dedicated and Responsive)" at bounding box center [406, 323] width 227 height 11
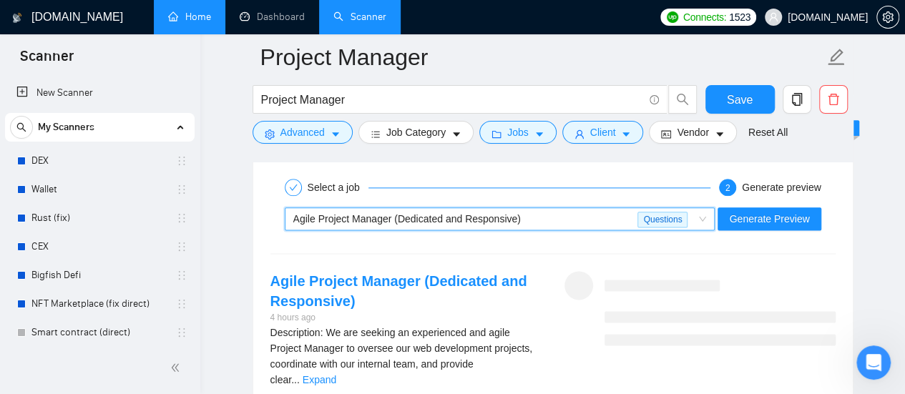
scroll to position [3505, 0]
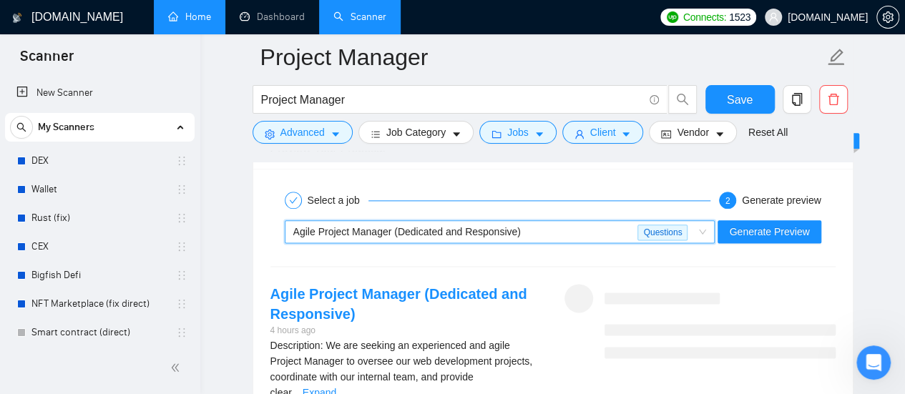
click at [611, 225] on div "Agile Project Manager (Dedicated and Responsive)" at bounding box center [465, 231] width 345 height 21
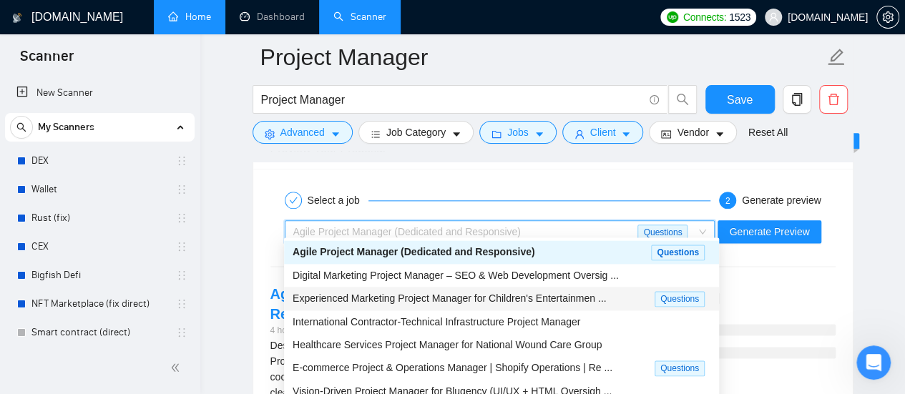
scroll to position [48, 0]
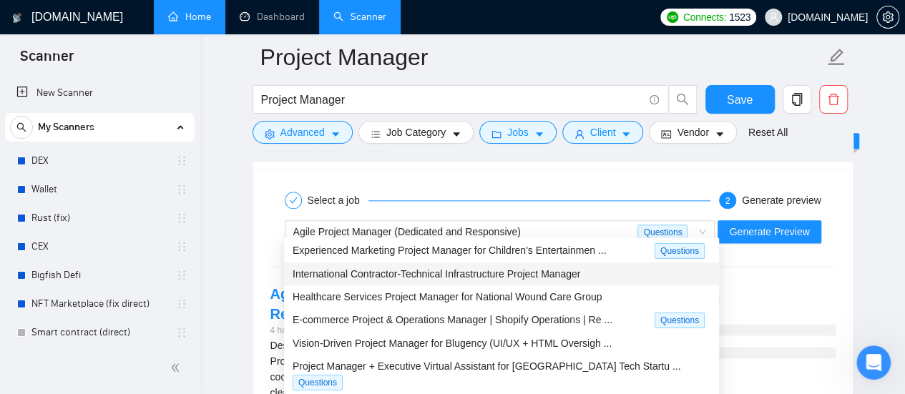
click at [770, 248] on div "Select a job 2 Generate preview Agile Project Manager (Dedicated and Responsive…" at bounding box center [552, 318] width 599 height 298
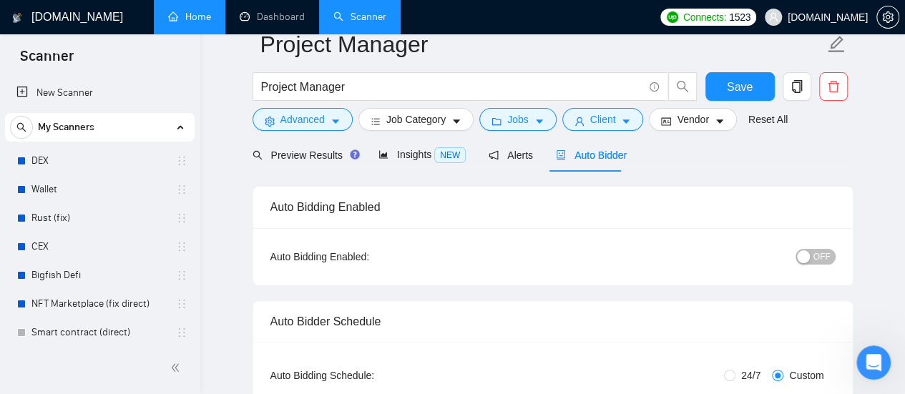
scroll to position [0, 0]
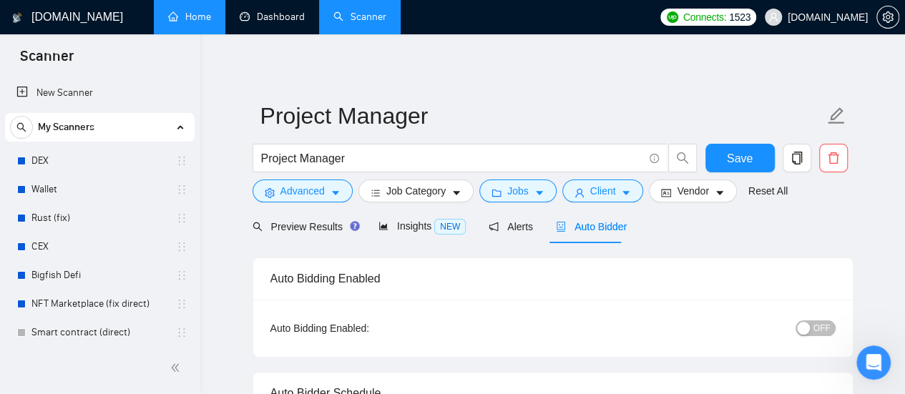
drag, startPoint x: 281, startPoint y: 14, endPoint x: 522, endPoint y: 87, distance: 251.9
click at [281, 14] on link "Dashboard" at bounding box center [272, 17] width 65 height 12
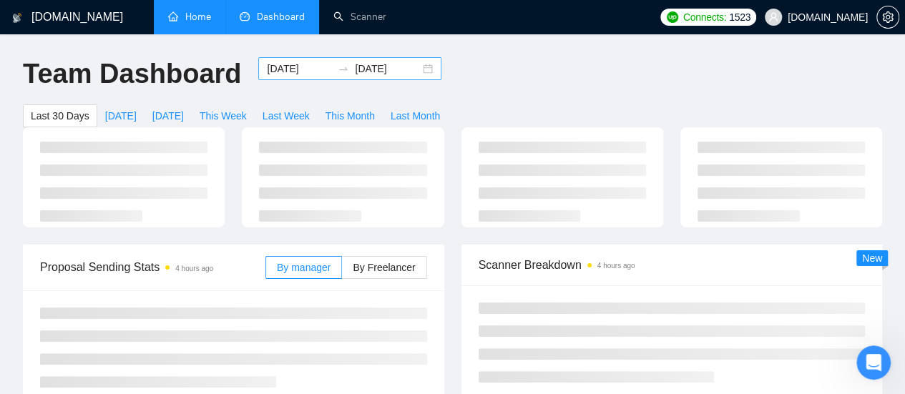
click at [289, 69] on input "[DATE]" at bounding box center [299, 69] width 65 height 16
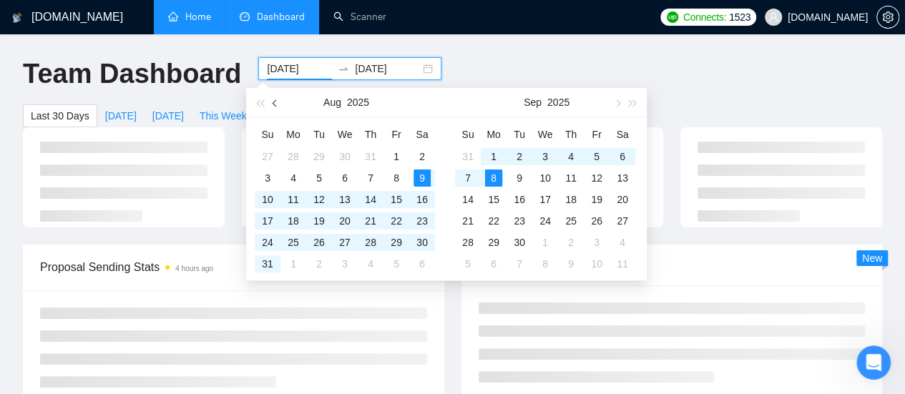
click at [278, 105] on button "button" at bounding box center [276, 102] width 16 height 29
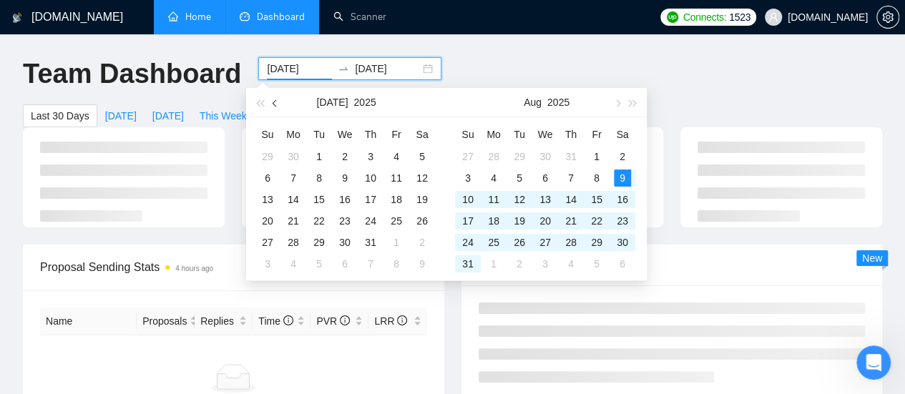
click at [278, 105] on button "button" at bounding box center [276, 102] width 16 height 29
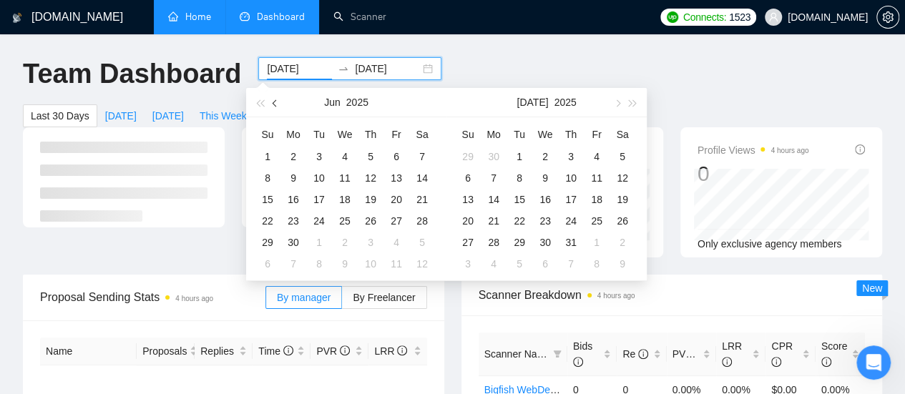
click at [278, 105] on button "button" at bounding box center [276, 102] width 16 height 29
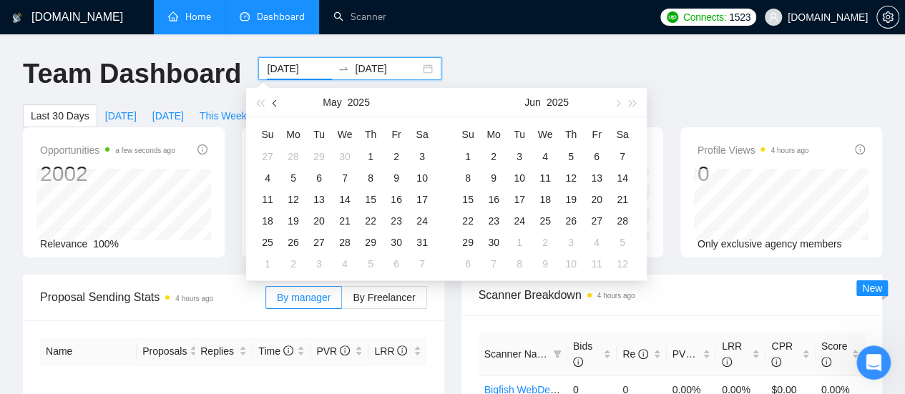
click at [278, 105] on button "button" at bounding box center [276, 102] width 16 height 29
click at [272, 100] on button "button" at bounding box center [276, 102] width 16 height 29
type input "[DATE]"
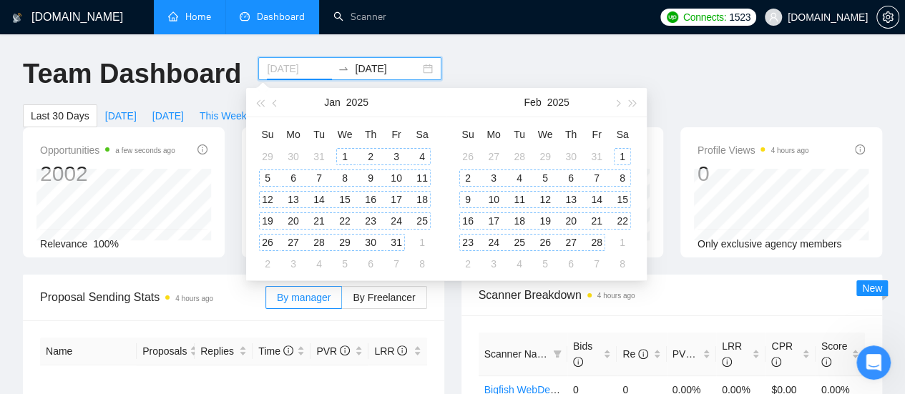
click at [338, 155] on div "1" at bounding box center [344, 156] width 17 height 17
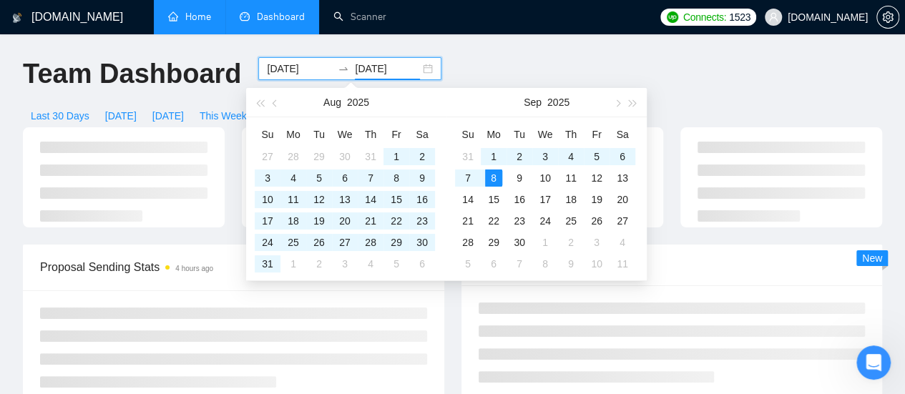
click at [375, 61] on input "[DATE]" at bounding box center [387, 69] width 65 height 16
click at [274, 107] on button "button" at bounding box center [276, 102] width 16 height 29
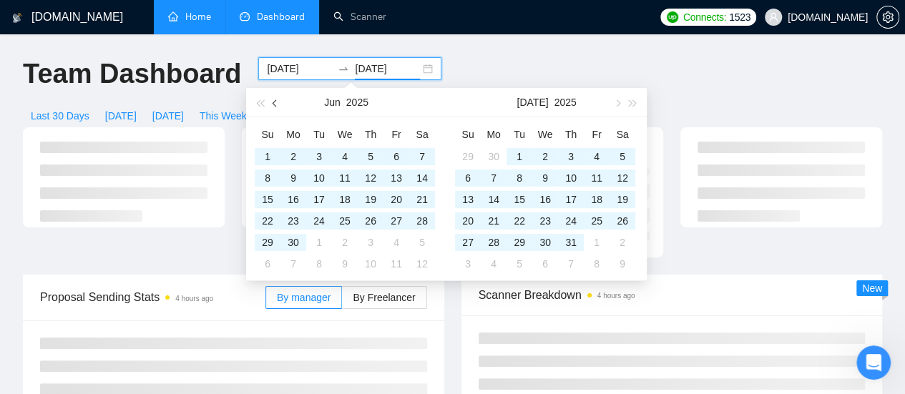
click at [274, 107] on button "button" at bounding box center [276, 102] width 16 height 29
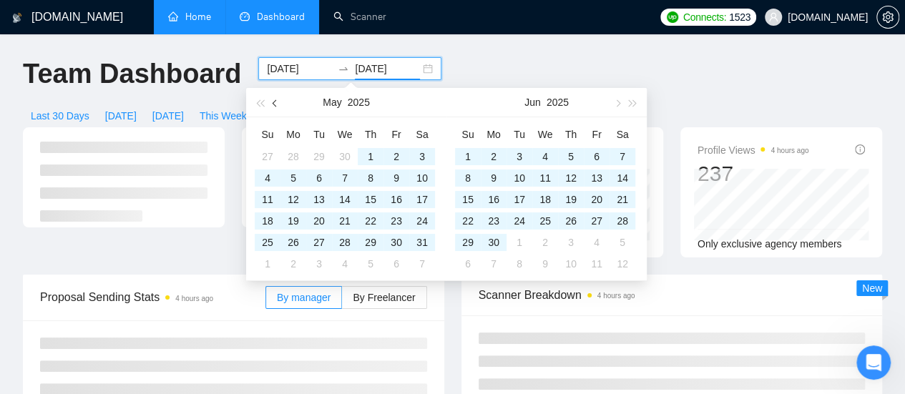
click at [274, 107] on button "button" at bounding box center [276, 102] width 16 height 29
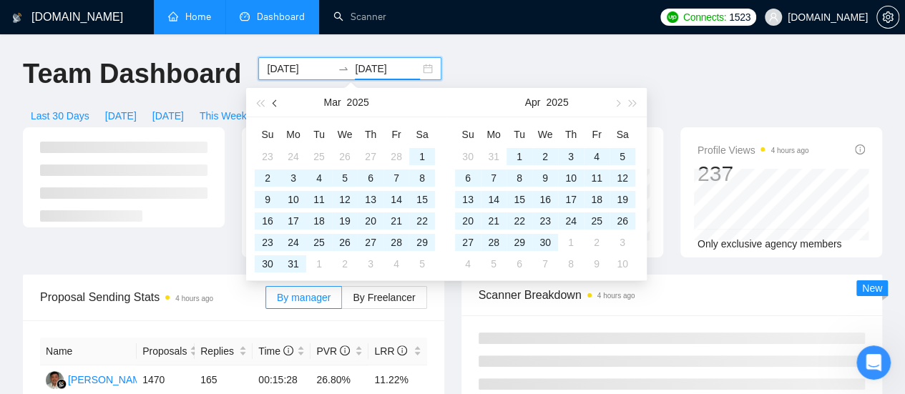
click at [274, 107] on button "button" at bounding box center [276, 102] width 16 height 29
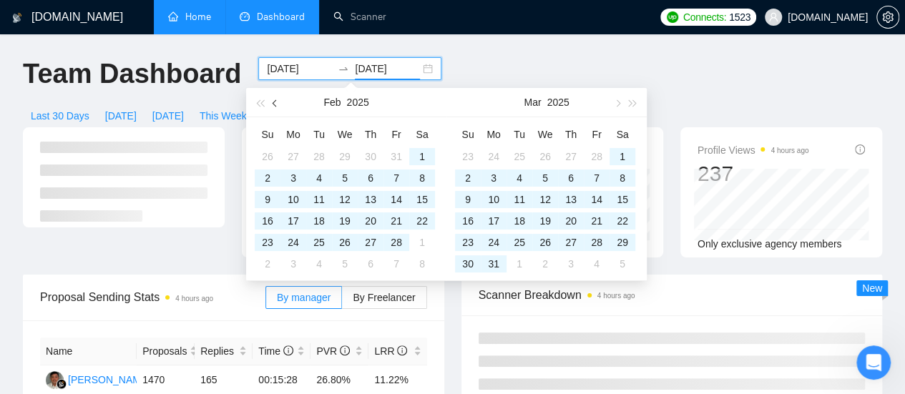
click at [274, 107] on button "button" at bounding box center [276, 102] width 16 height 29
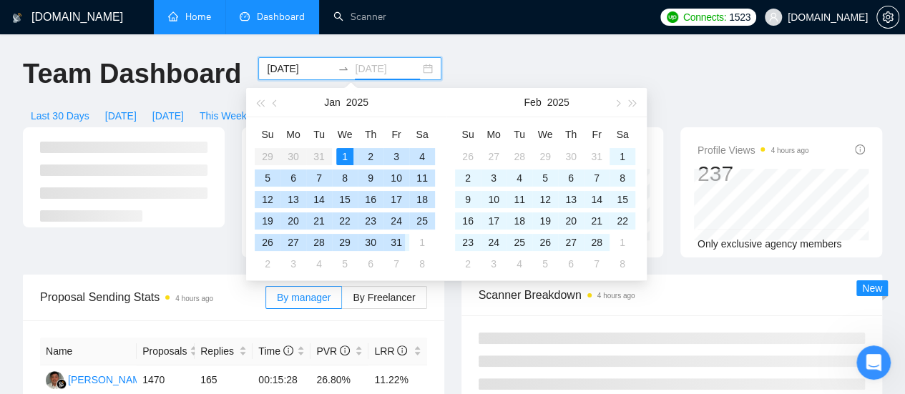
click at [399, 242] on div "31" at bounding box center [396, 242] width 17 height 17
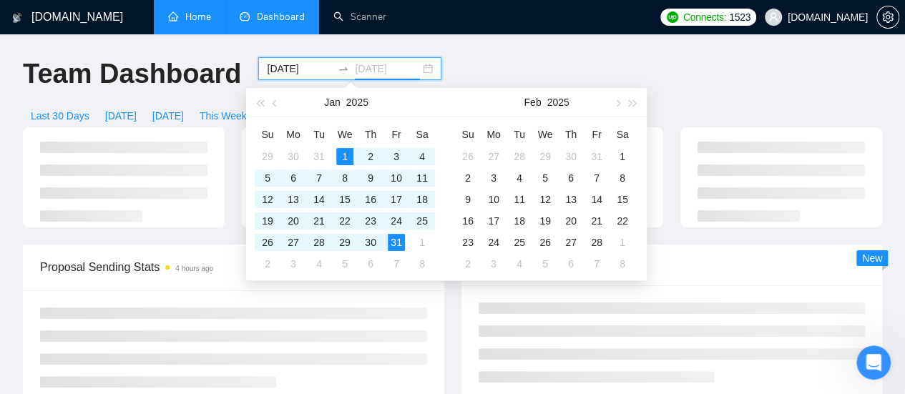
type input "[DATE]"
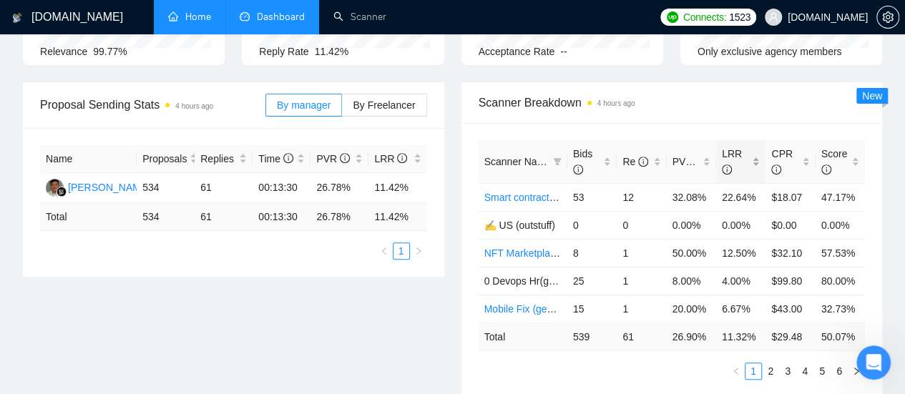
scroll to position [215, 0]
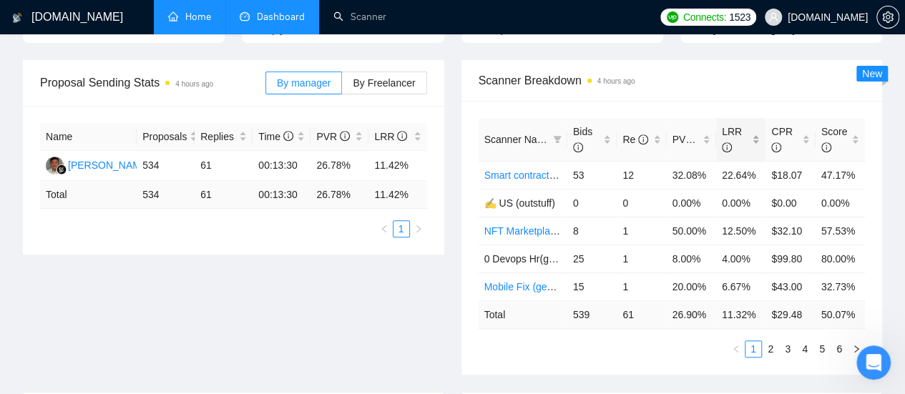
click at [748, 130] on span "LRR" at bounding box center [735, 139] width 27 height 31
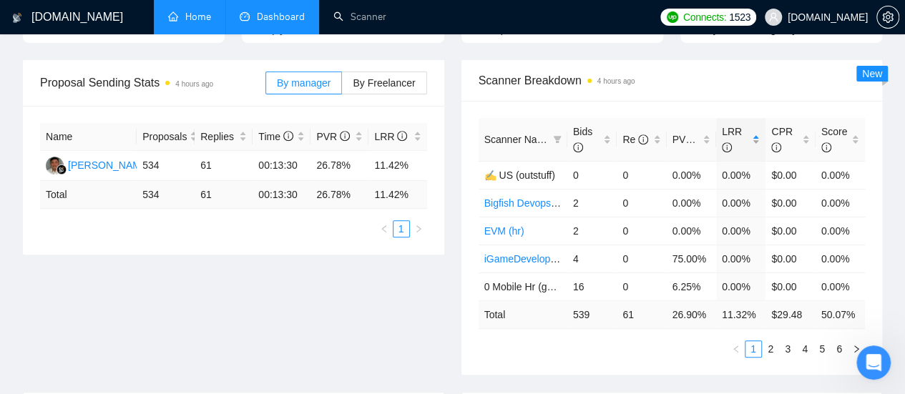
click at [748, 127] on span "LRR" at bounding box center [735, 139] width 27 height 31
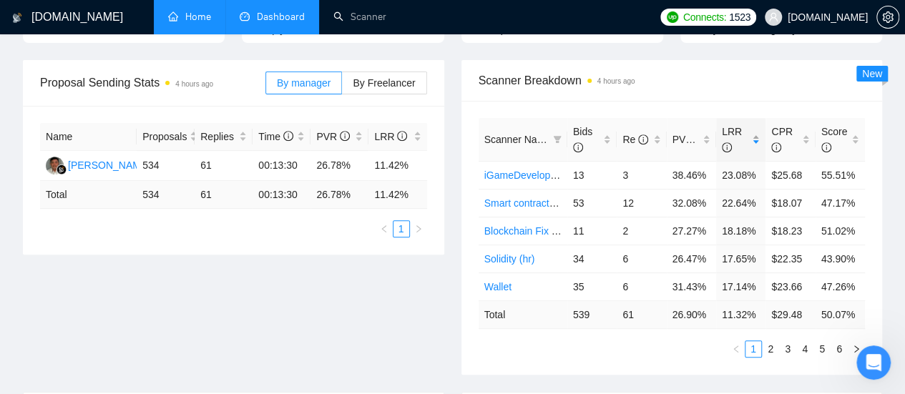
click at [748, 127] on span "LRR" at bounding box center [735, 139] width 27 height 31
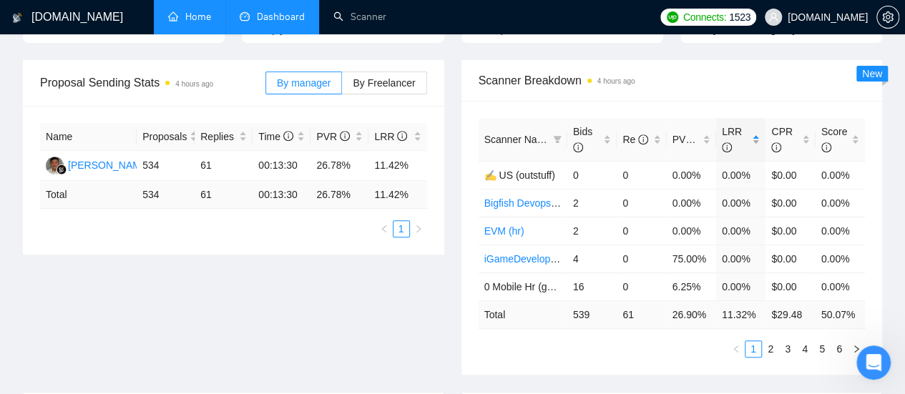
click at [748, 127] on span "LRR" at bounding box center [735, 139] width 27 height 31
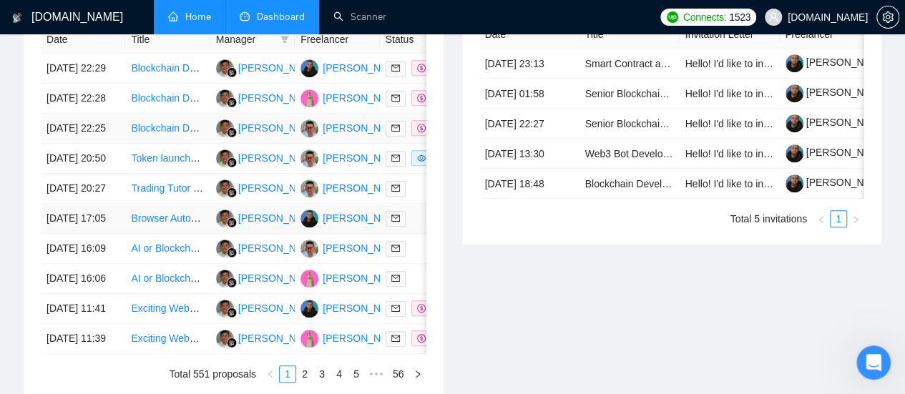
scroll to position [715, 0]
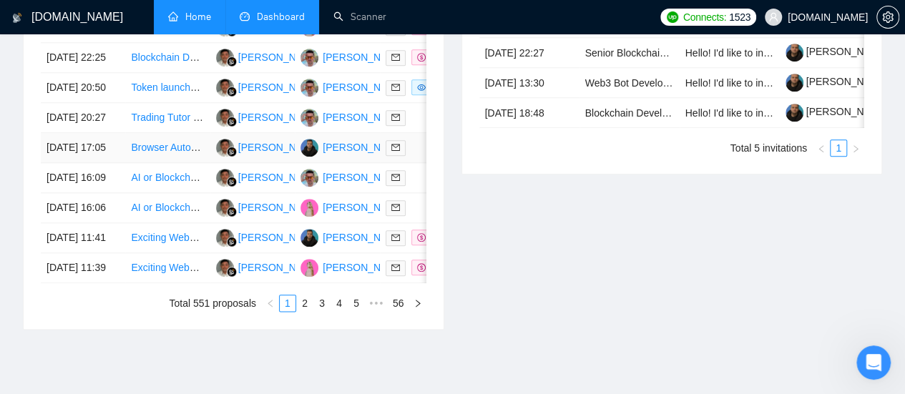
click at [160, 153] on link "Browser Automation Platform Needed (Fulltime / Large Project)" at bounding box center [271, 147] width 280 height 11
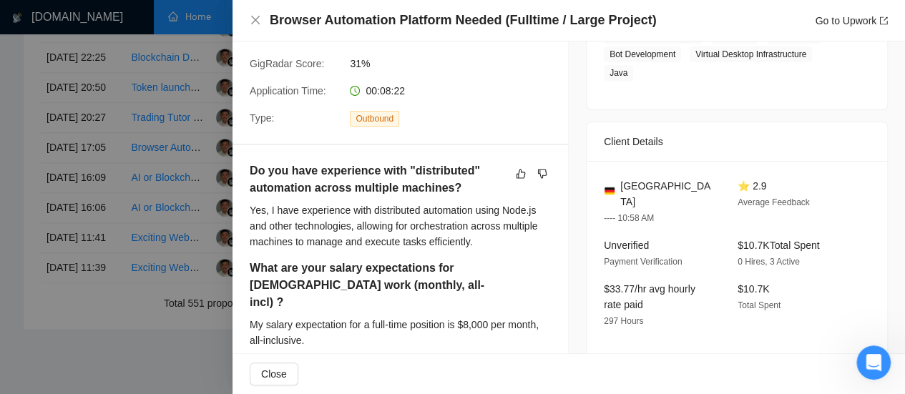
scroll to position [215, 0]
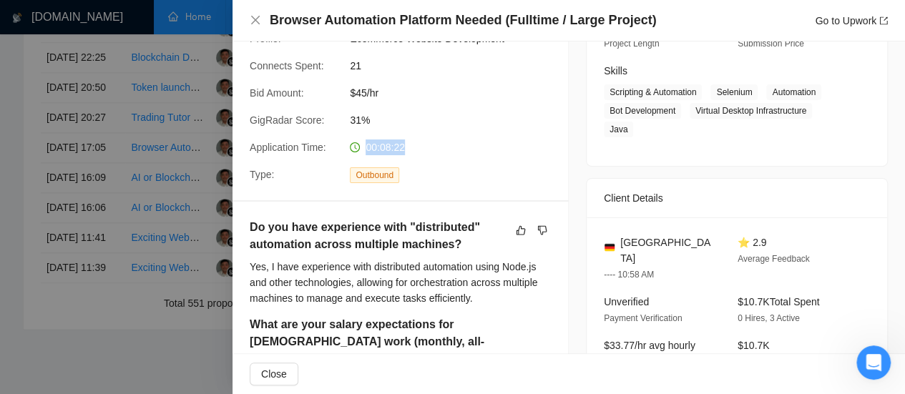
drag, startPoint x: 365, startPoint y: 147, endPoint x: 405, endPoint y: 152, distance: 40.4
click at [405, 152] on div "00:08:22" at bounding box center [419, 147] width 151 height 16
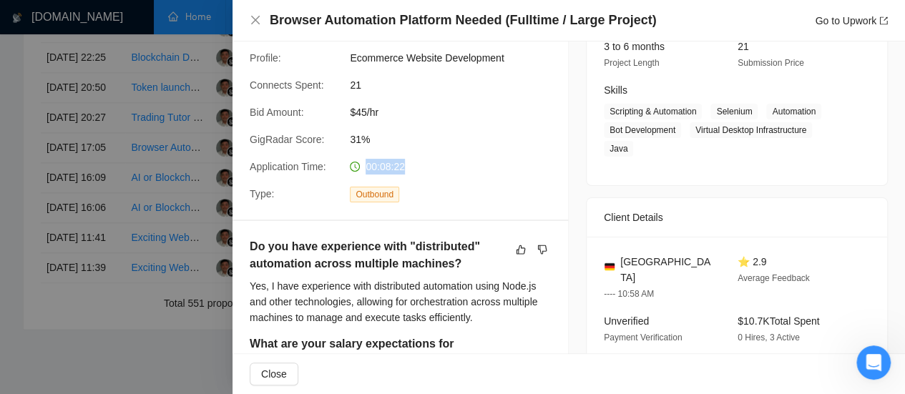
scroll to position [143, 0]
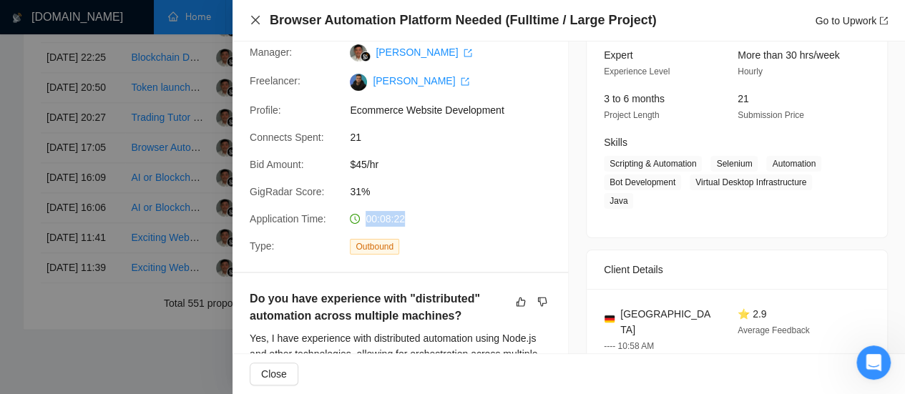
click at [259, 22] on icon "close" at bounding box center [255, 19] width 11 height 11
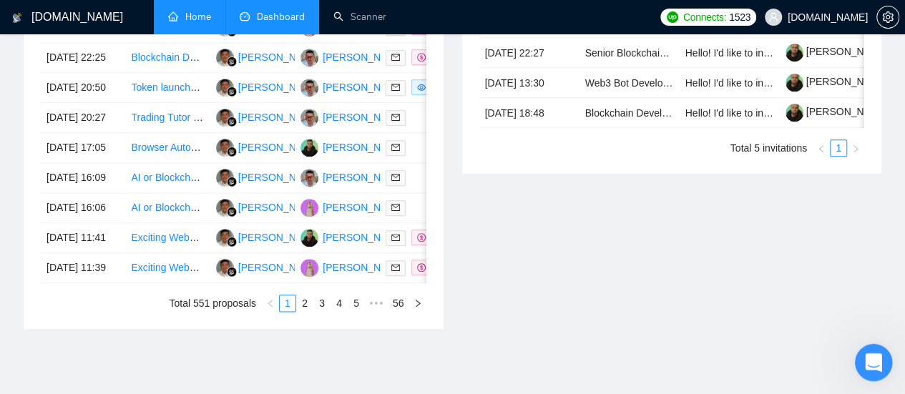
click at [876, 365] on icon "Открыть службу сообщений Intercom" at bounding box center [872, 361] width 24 height 24
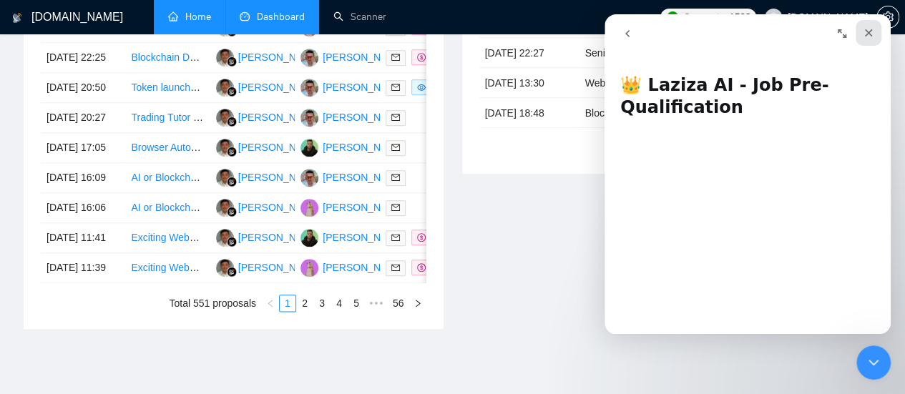
click at [868, 32] on icon "Закрыть" at bounding box center [869, 33] width 8 height 8
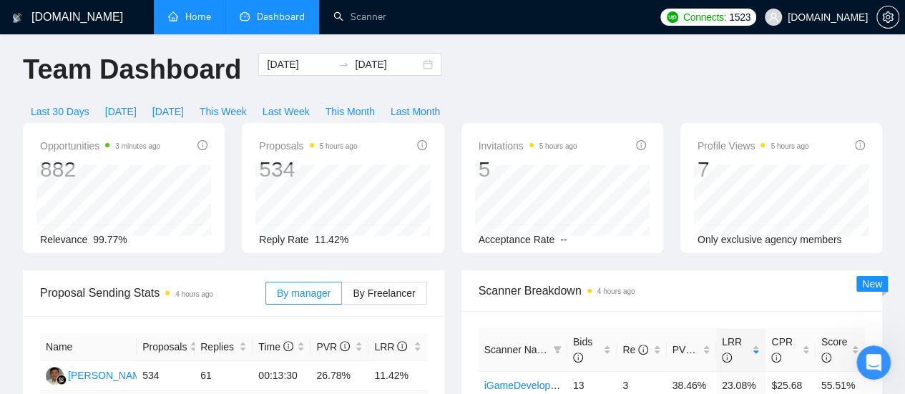
scroll to position [0, 0]
